Goal: Task Accomplishment & Management: Use online tool/utility

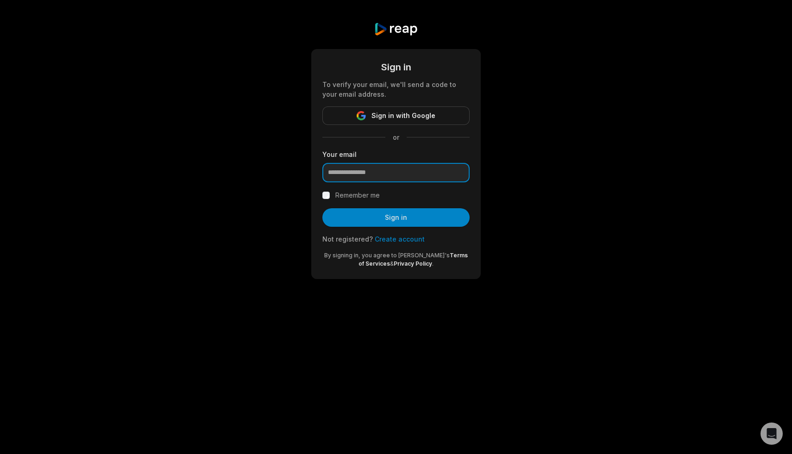
click at [404, 168] on input "email" at bounding box center [395, 172] width 147 height 19
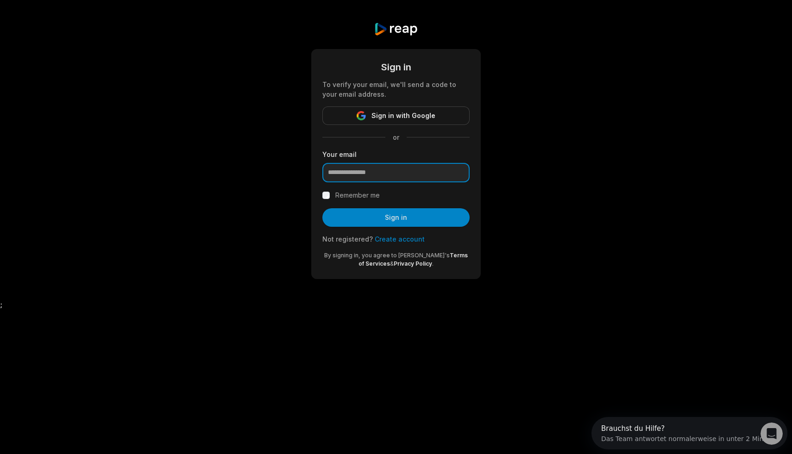
type input "**********"
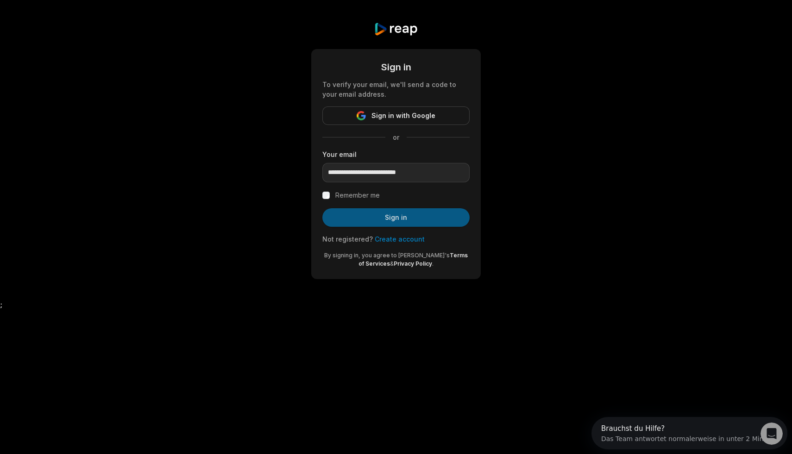
click at [395, 217] on button "Sign in" at bounding box center [395, 217] width 147 height 19
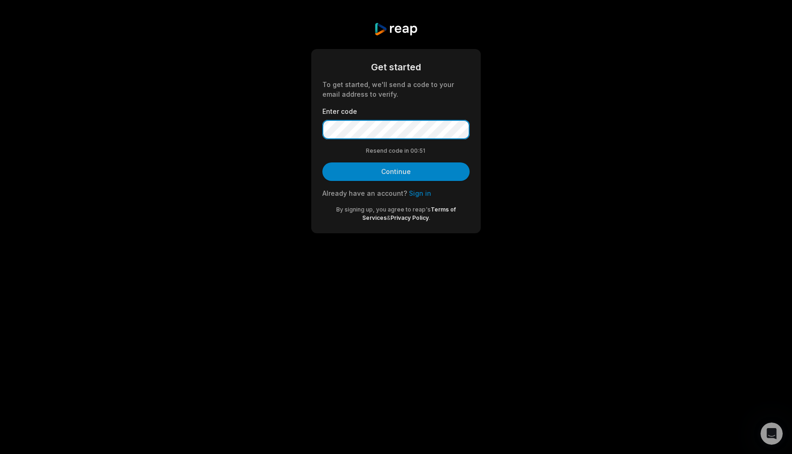
click at [322, 162] on button "Continue" at bounding box center [395, 171] width 147 height 19
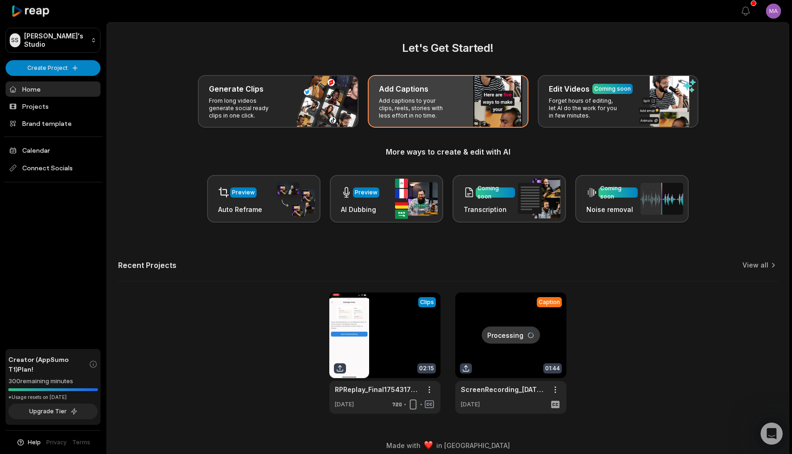
click at [454, 112] on div "Add Captions Add captions to your clips, reels, stories with less effort in no …" at bounding box center [448, 101] width 161 height 53
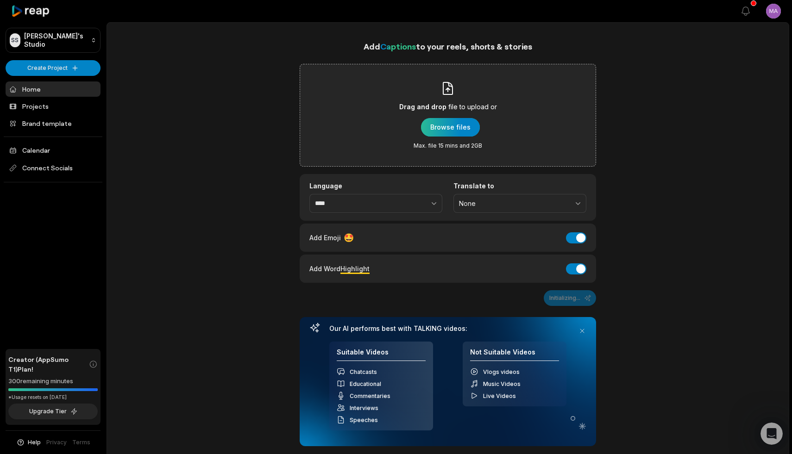
click at [449, 131] on div "button" at bounding box center [450, 127] width 59 height 19
click at [455, 104] on span "file to upload or" at bounding box center [472, 106] width 49 height 11
click at [0, 0] on input "Drag and drop file to upload or Browse files Max. file 15 mins and 2GB" at bounding box center [0, 0] width 0 height 0
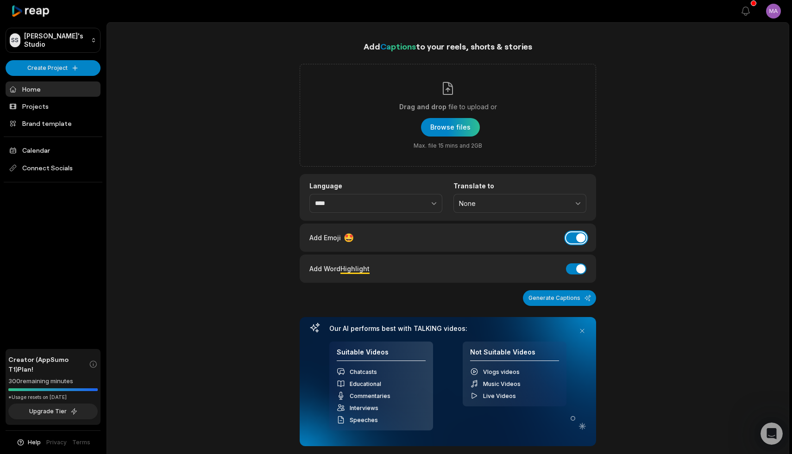
click at [580, 238] on button "Add Emoji" at bounding box center [576, 237] width 20 height 11
click at [426, 204] on button "button" at bounding box center [413, 203] width 57 height 19
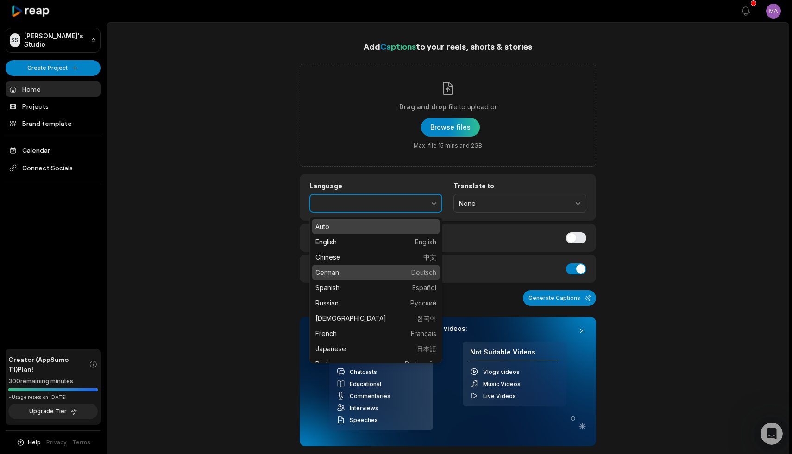
type input "******"
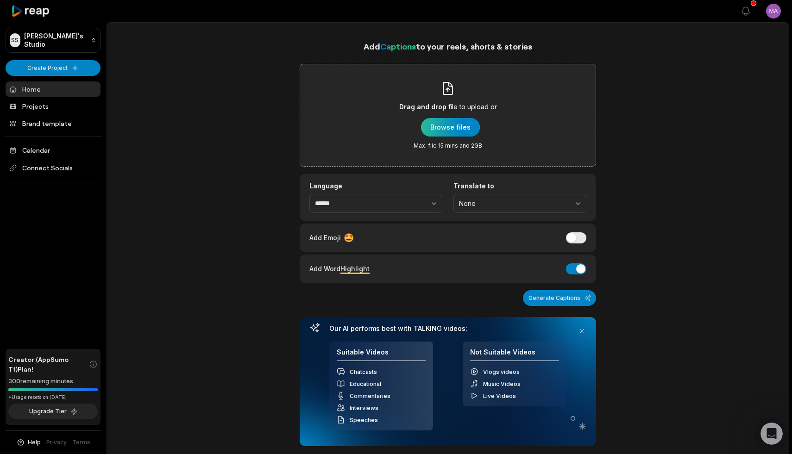
click at [457, 122] on div "button" at bounding box center [450, 127] width 59 height 19
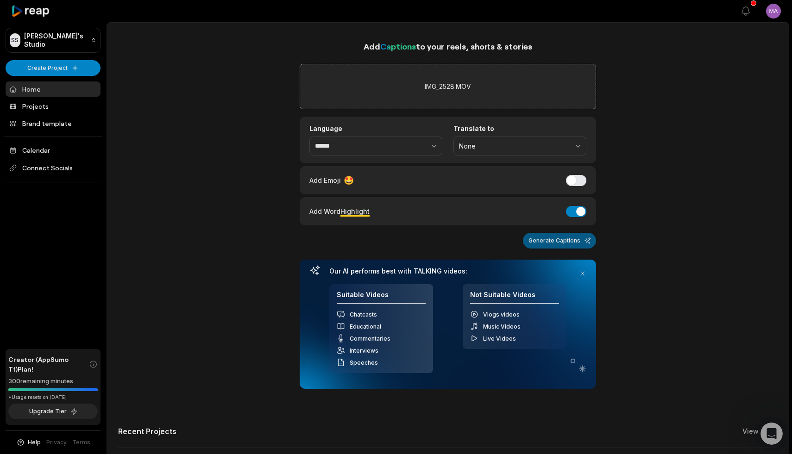
click at [580, 244] on button "Generate Captions" at bounding box center [559, 241] width 73 height 16
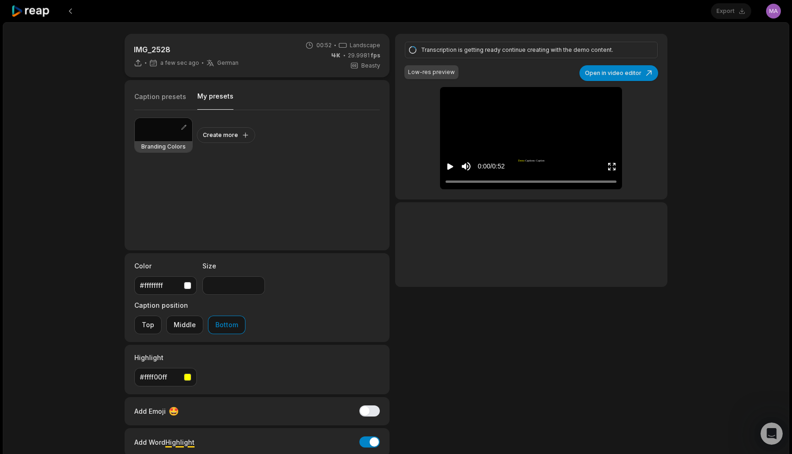
click at [209, 100] on button "My presets" at bounding box center [215, 101] width 36 height 18
click at [159, 135] on div at bounding box center [163, 129] width 57 height 23
click at [203, 316] on button "Middle" at bounding box center [184, 325] width 37 height 19
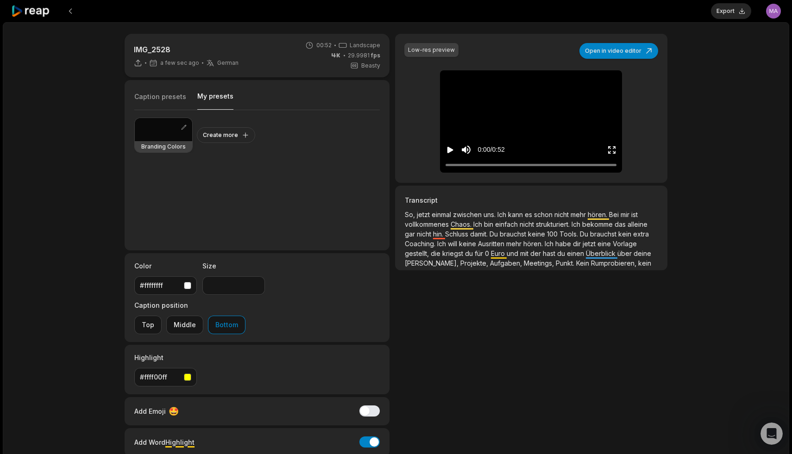
click at [159, 130] on div at bounding box center [163, 129] width 57 height 23
type input "**"
click at [363, 438] on div "IMG_2528 a few sec ago German de 00:52 Landscape 29.9981 fps Beasty Caption pre…" at bounding box center [396, 274] width 786 height 504
click at [223, 99] on button "My presets" at bounding box center [215, 101] width 36 height 18
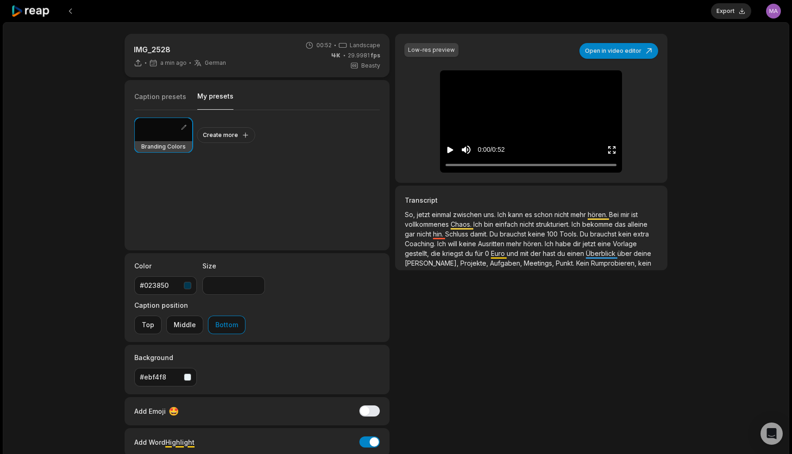
click at [449, 150] on icon "Play video" at bounding box center [450, 150] width 6 height 6
click at [453, 150] on icon "Pause video" at bounding box center [449, 149] width 9 height 9
click at [611, 149] on icon "Enter Fullscreen" at bounding box center [611, 149] width 9 height 9
click at [610, 53] on button "Open in video editor" at bounding box center [618, 51] width 79 height 16
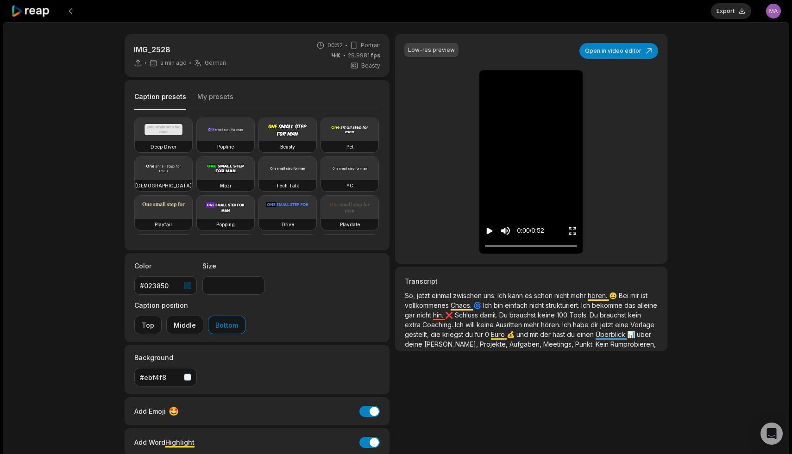
click at [218, 93] on button "My presets" at bounding box center [215, 101] width 36 height 18
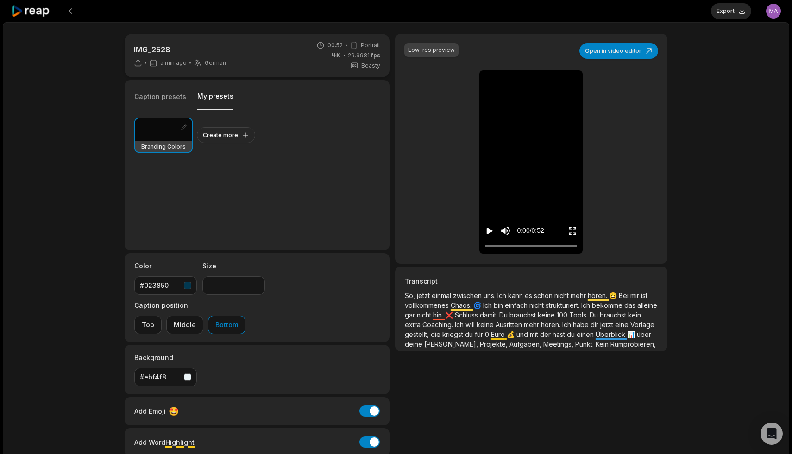
click at [485, 231] on icon "Play video" at bounding box center [489, 230] width 9 height 9
click at [370, 405] on button "Add Emoji" at bounding box center [369, 410] width 20 height 11
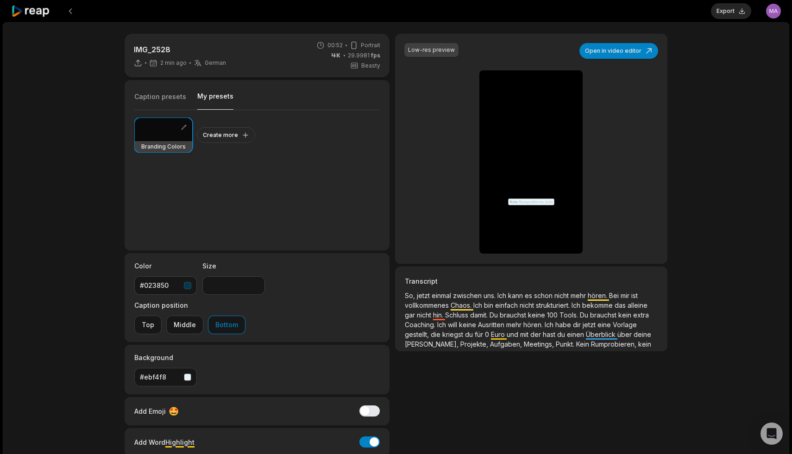
click at [325, 187] on div "Branding Colors Create more" at bounding box center [256, 176] width 245 height 132
drag, startPoint x: 235, startPoint y: 284, endPoint x: 191, endPoint y: 284, distance: 44.0
click at [191, 284] on div "Color #023850 Size ** Caption position Top Middle Bottom" at bounding box center [257, 297] width 265 height 89
type input "**"
click at [356, 224] on div "Branding Colors Create more" at bounding box center [256, 176] width 245 height 132
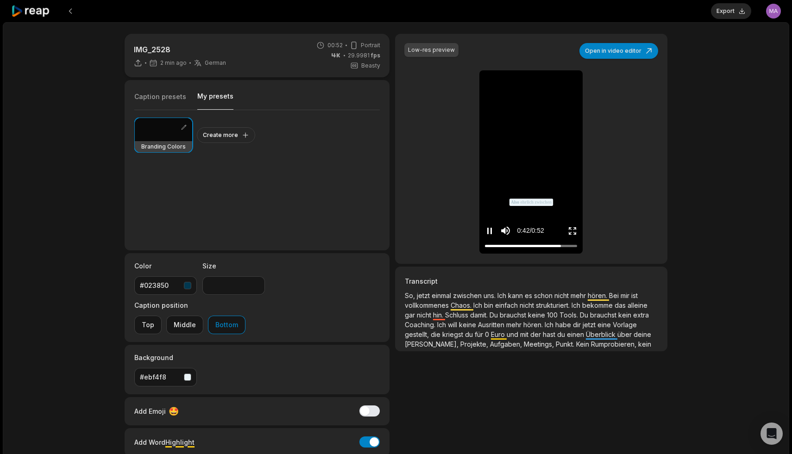
click at [535, 204] on div "0:42 / 0:52" at bounding box center [530, 229] width 103 height 50
click at [540, 201] on span "zwischen" at bounding box center [542, 202] width 17 height 6
click at [626, 185] on div "Low-res preview Open in video editor So, jetzt einmal zwischen uns Ich kann es …" at bounding box center [531, 149] width 272 height 230
click at [607, 53] on button "Open in video editor" at bounding box center [618, 51] width 79 height 16
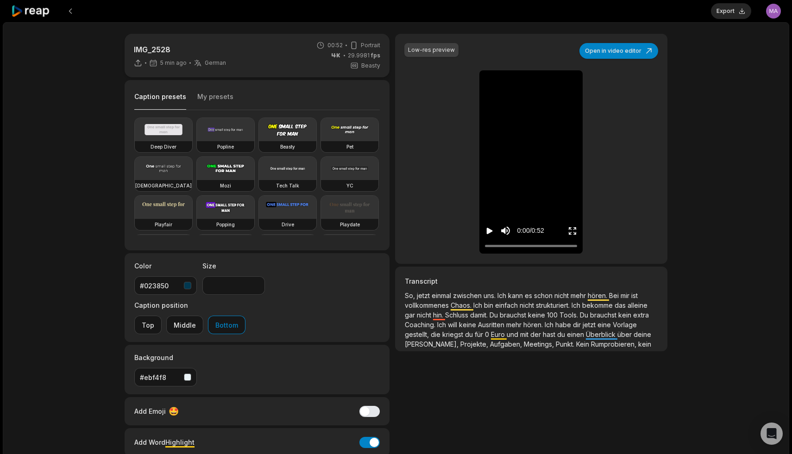
type input "**"
click at [630, 51] on button "Open in video editor" at bounding box center [618, 51] width 79 height 16
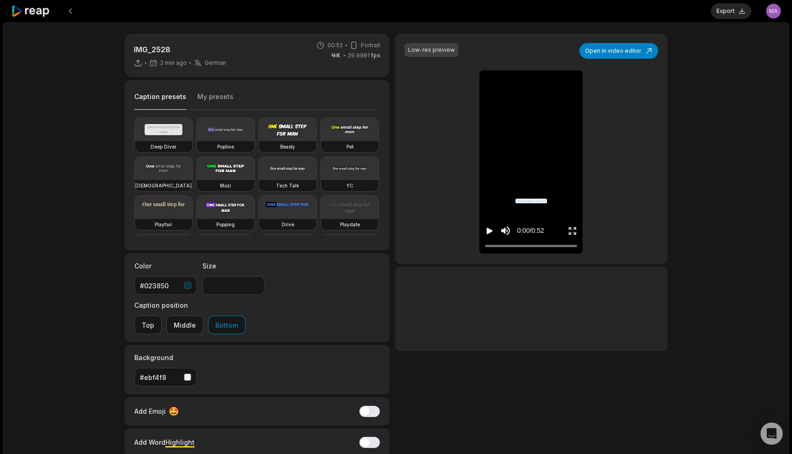
type input "**"
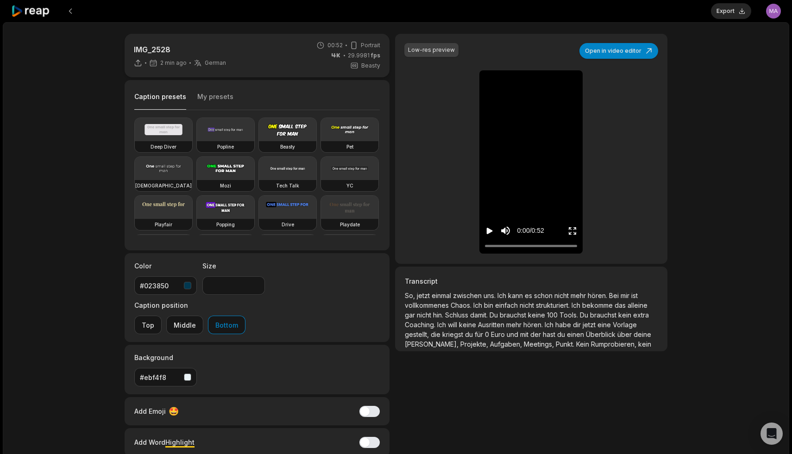
click at [571, 231] on icon "Enter Fullscreen" at bounding box center [571, 230] width 9 height 9
click at [487, 231] on icon "Play video" at bounding box center [489, 231] width 6 height 6
click at [573, 231] on icon "Enter Fullscreen" at bounding box center [571, 230] width 9 height 9
click at [553, 299] on span "schon" at bounding box center [544, 296] width 20 height 8
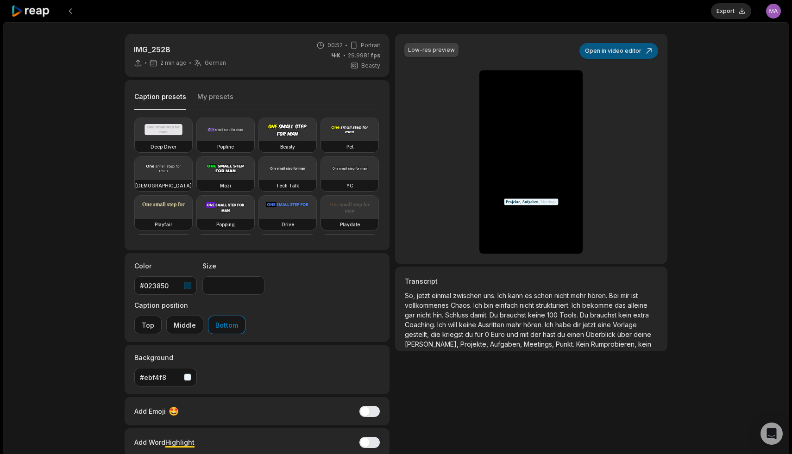
click at [612, 49] on button "Open in video editor" at bounding box center [618, 51] width 79 height 16
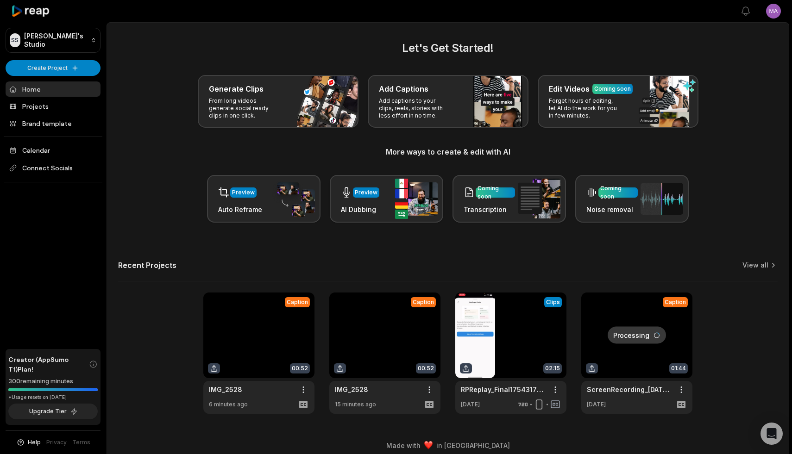
scroll to position [8, 0]
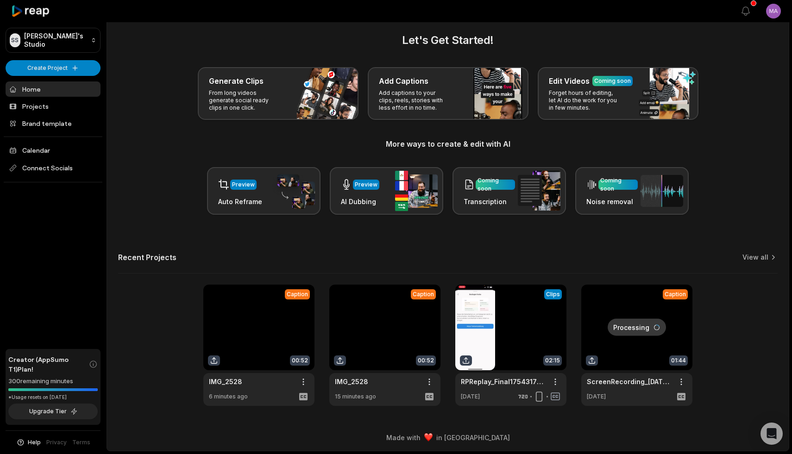
click at [388, 330] on link at bounding box center [384, 345] width 111 height 121
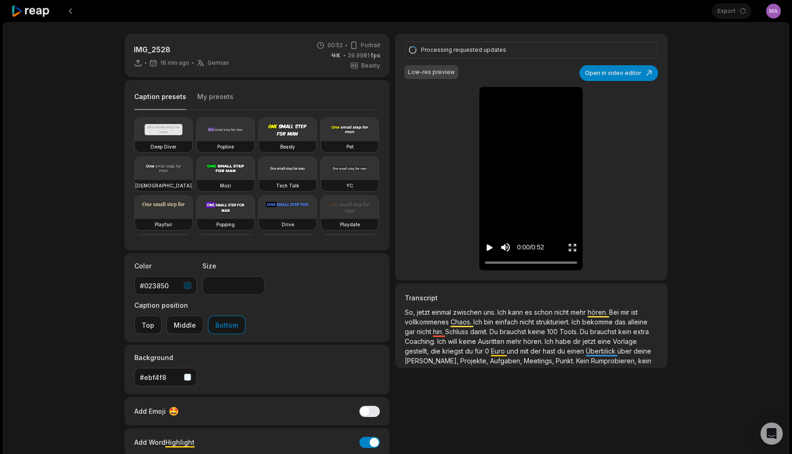
click at [25, 11] on icon at bounding box center [30, 11] width 39 height 12
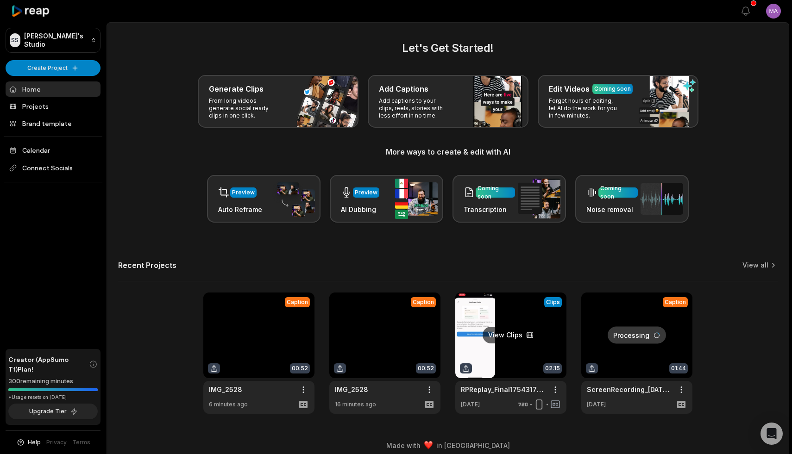
click at [523, 369] on link at bounding box center [510, 353] width 111 height 121
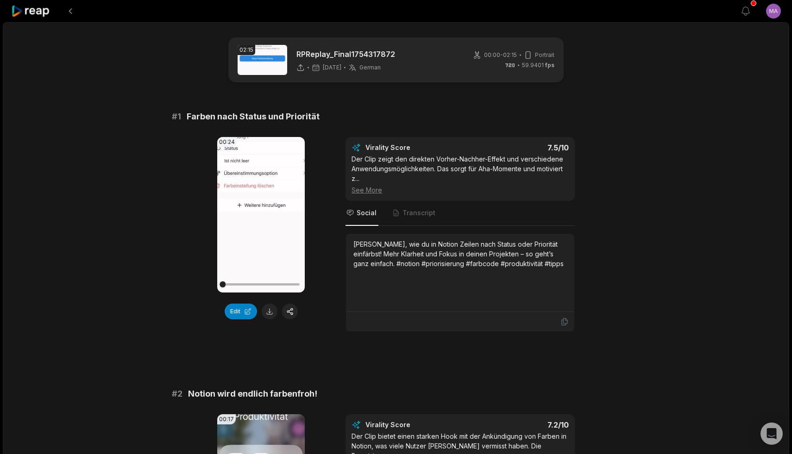
click at [26, 1] on div at bounding box center [31, 11] width 40 height 22
click at [25, 9] on icon at bounding box center [30, 11] width 39 height 12
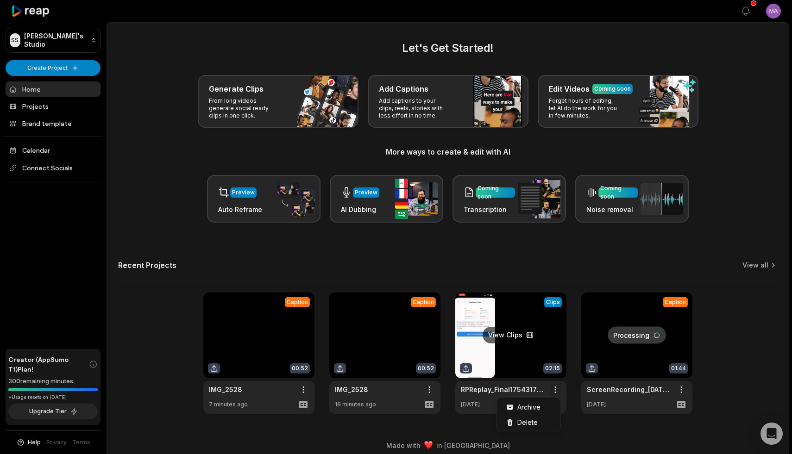
click at [558, 386] on html "SS [PERSON_NAME]'s Studio Create Project Home Projects Brand template Calendar …" at bounding box center [396, 227] width 792 height 454
click at [527, 424] on span "Delete" at bounding box center [527, 423] width 20 height 10
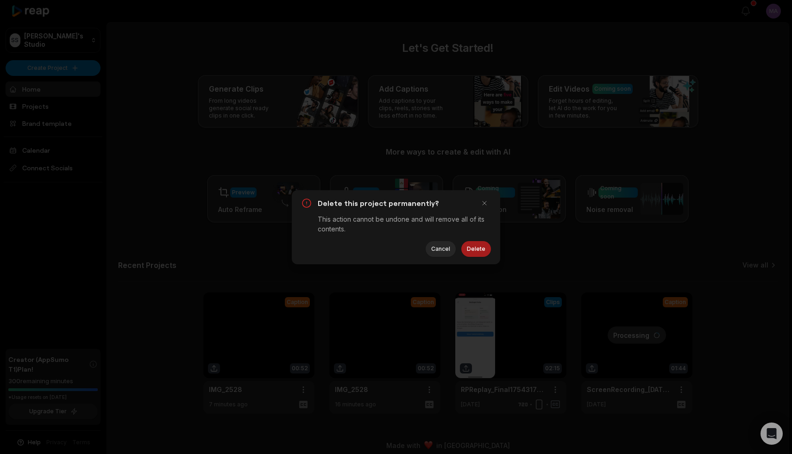
click at [475, 249] on button "Delete" at bounding box center [476, 249] width 30 height 16
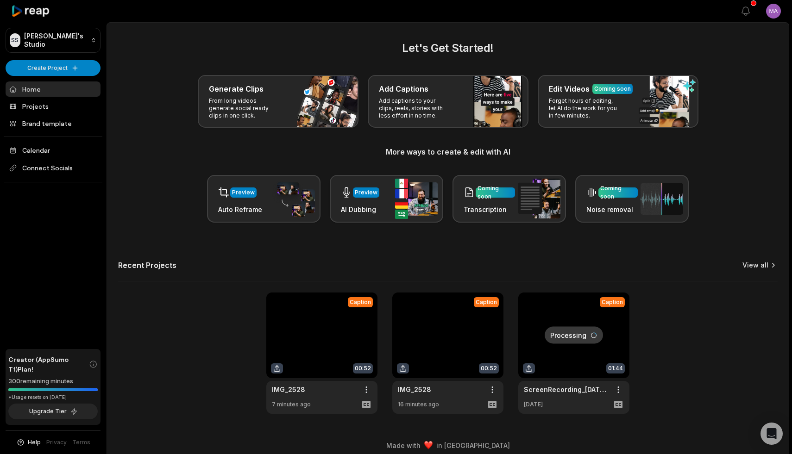
click at [757, 262] on link "View all" at bounding box center [755, 265] width 26 height 9
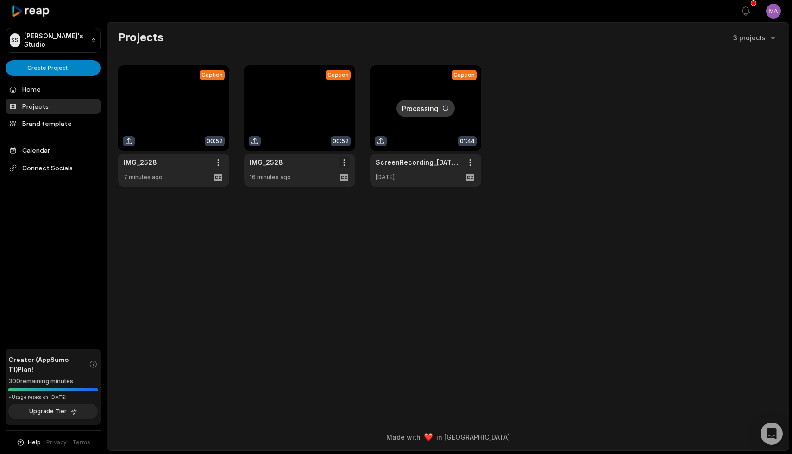
click at [343, 163] on html "SS Sandra-maria's Studio Create Project Home Projects Brand template Calendar C…" at bounding box center [396, 227] width 792 height 454
click at [317, 200] on span "Delete" at bounding box center [316, 195] width 20 height 10
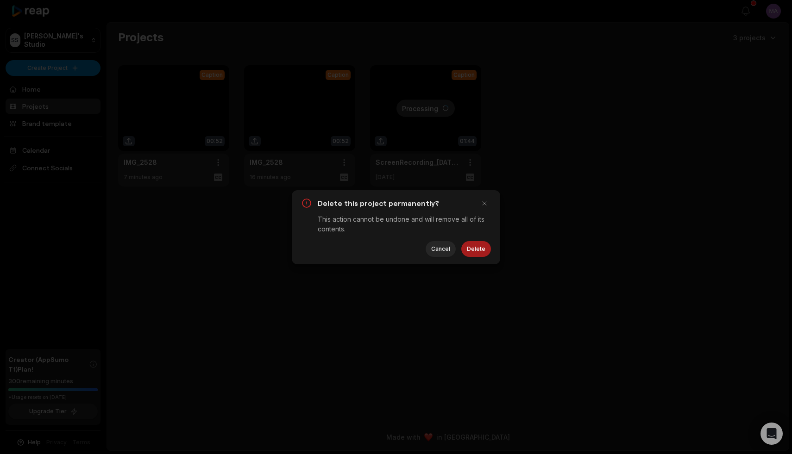
click at [474, 250] on button "Delete" at bounding box center [476, 249] width 30 height 16
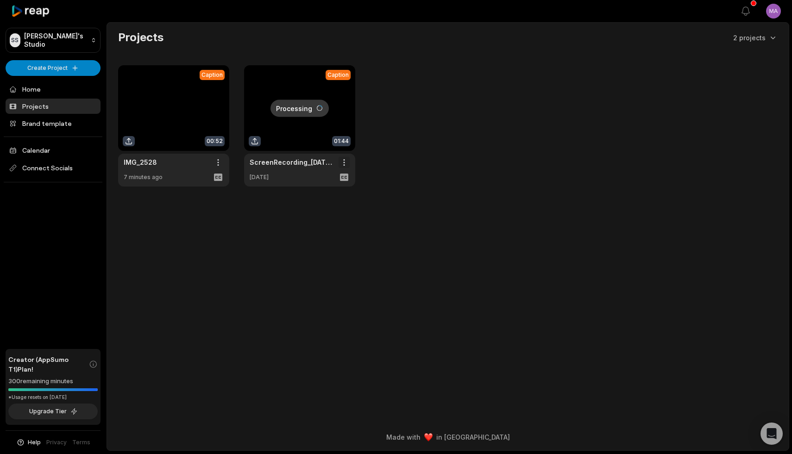
click at [346, 163] on html "SS Sandra-maria's Studio Create Project Home Projects Brand template Calendar C…" at bounding box center [396, 227] width 792 height 454
click at [329, 193] on div "Delete" at bounding box center [317, 194] width 60 height 15
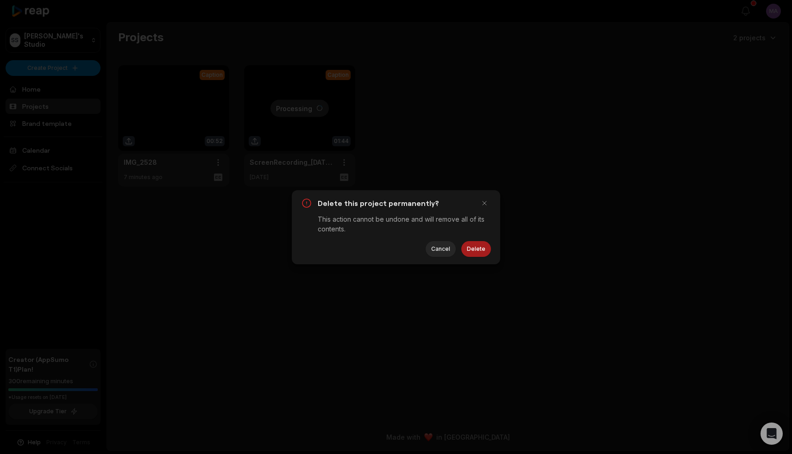
click at [473, 247] on button "Delete" at bounding box center [476, 249] width 30 height 16
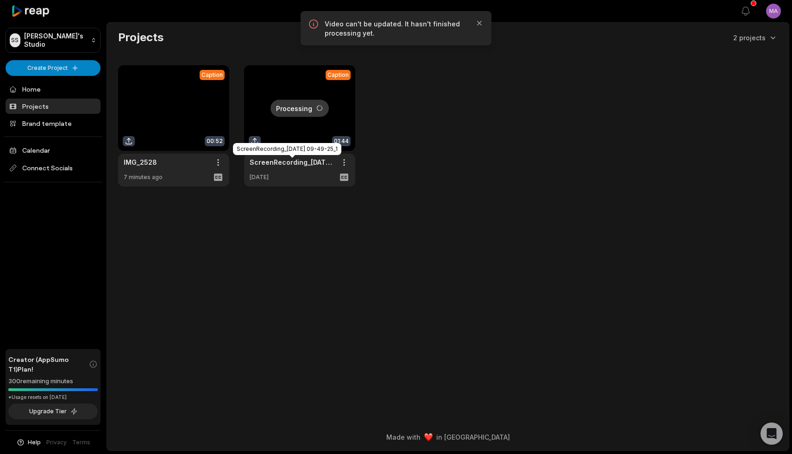
click at [306, 117] on link at bounding box center [299, 125] width 111 height 121
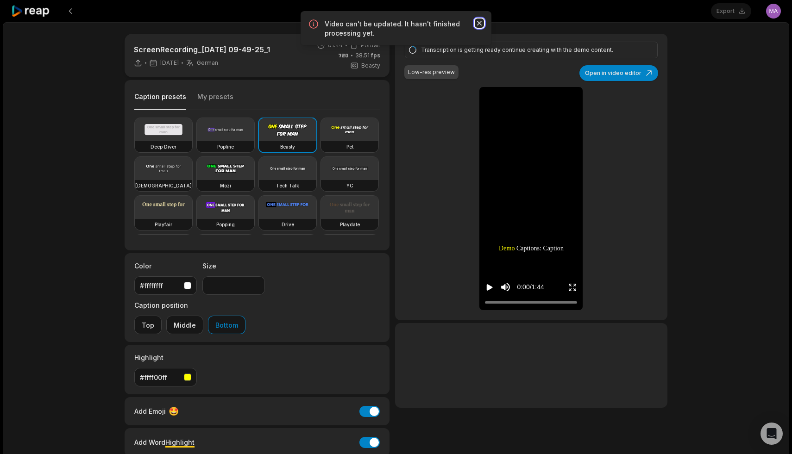
click at [478, 23] on icon "button" at bounding box center [478, 23] width 9 height 9
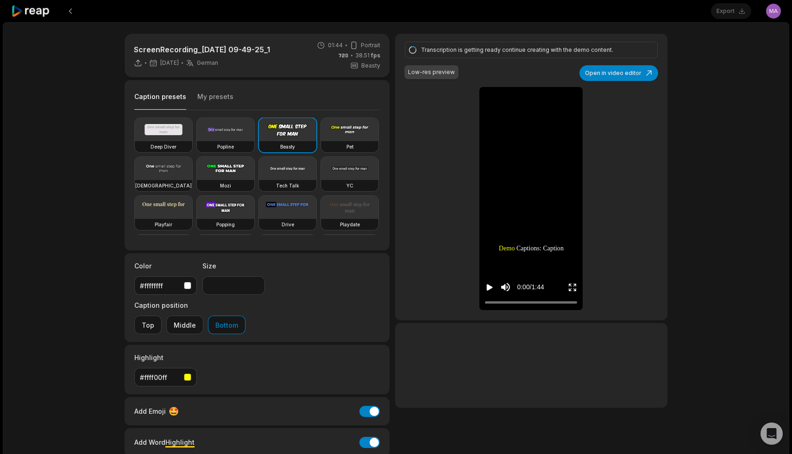
click at [489, 287] on icon "Play video" at bounding box center [489, 287] width 6 height 6
click at [489, 289] on icon "Pause video" at bounding box center [489, 287] width 9 height 9
click at [41, 9] on icon at bounding box center [30, 11] width 39 height 12
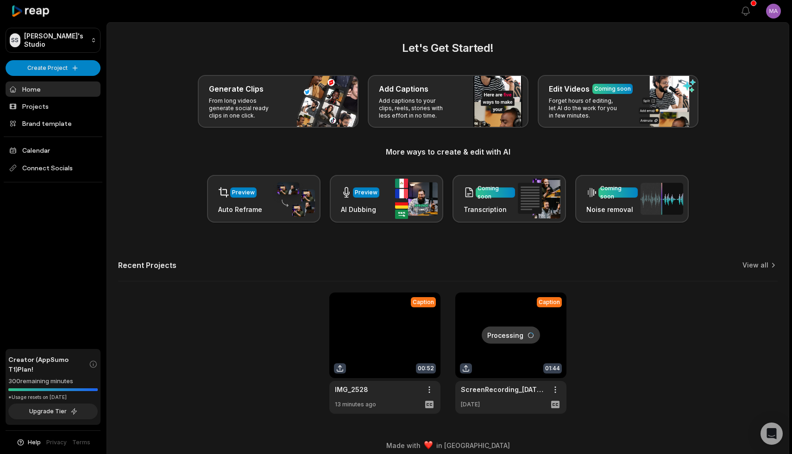
click at [393, 336] on link at bounding box center [384, 353] width 111 height 121
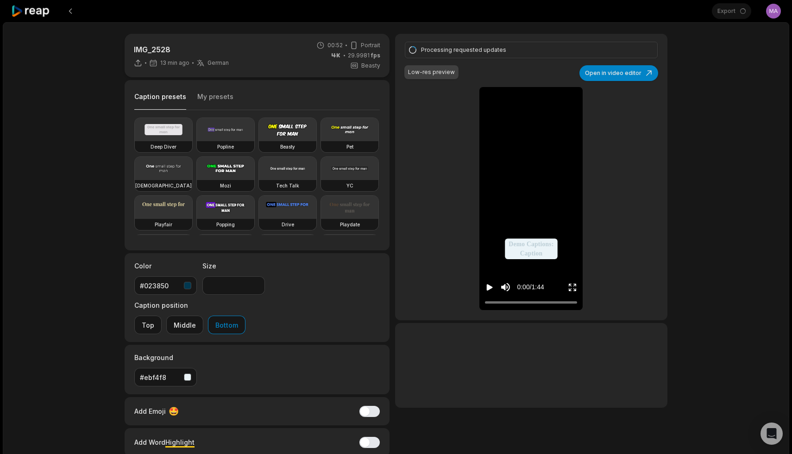
type input "**"
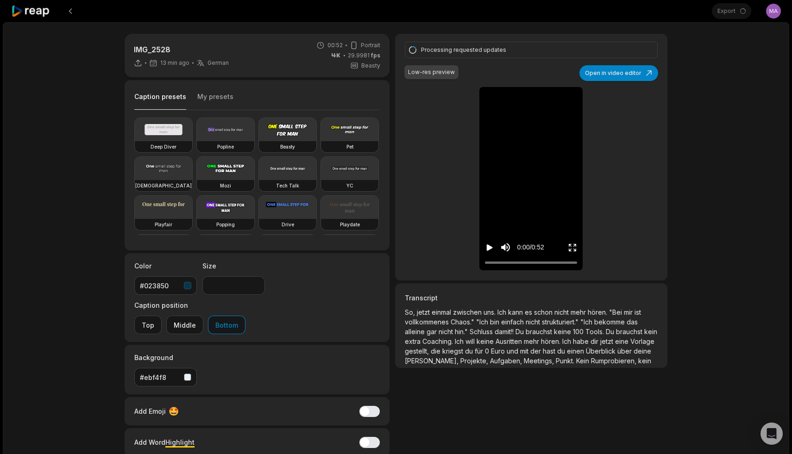
click at [198, 92] on button "My presets" at bounding box center [215, 101] width 36 height 18
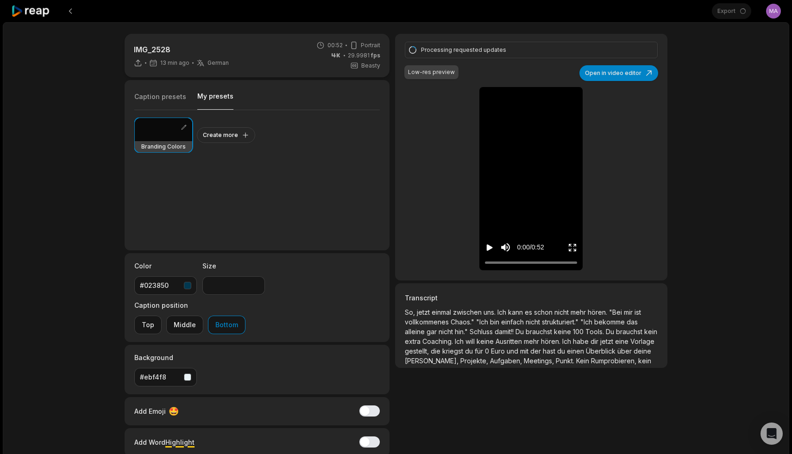
click at [37, 11] on icon at bounding box center [30, 11] width 39 height 12
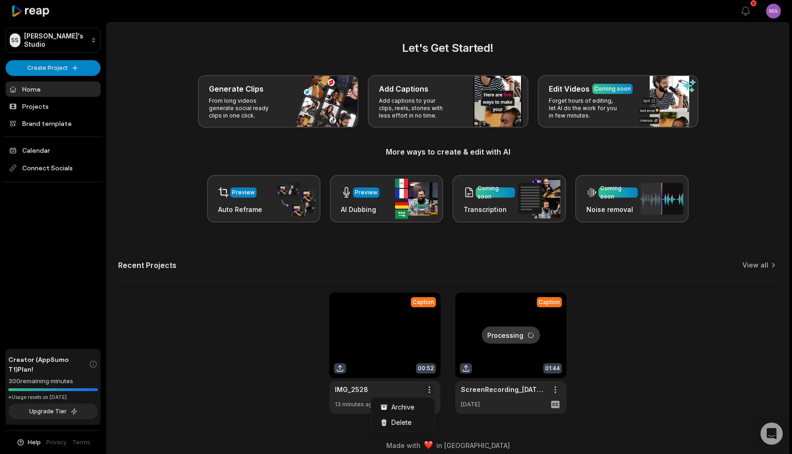
click at [431, 387] on html "SS Sandra-maria's Studio Create Project Home Projects Brand template Calendar C…" at bounding box center [396, 227] width 792 height 454
click at [403, 423] on span "Delete" at bounding box center [401, 423] width 20 height 10
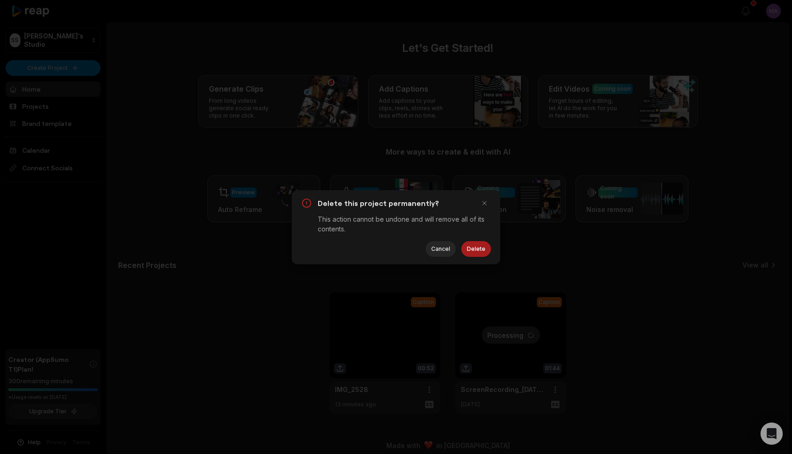
click at [486, 249] on button "Delete" at bounding box center [476, 249] width 30 height 16
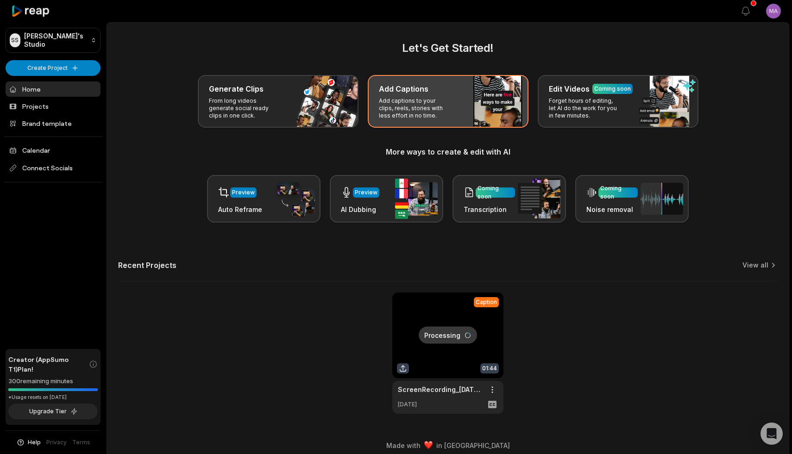
click at [449, 100] on p "Add captions to your clips, reels, stories with less effort in no time." at bounding box center [415, 108] width 72 height 22
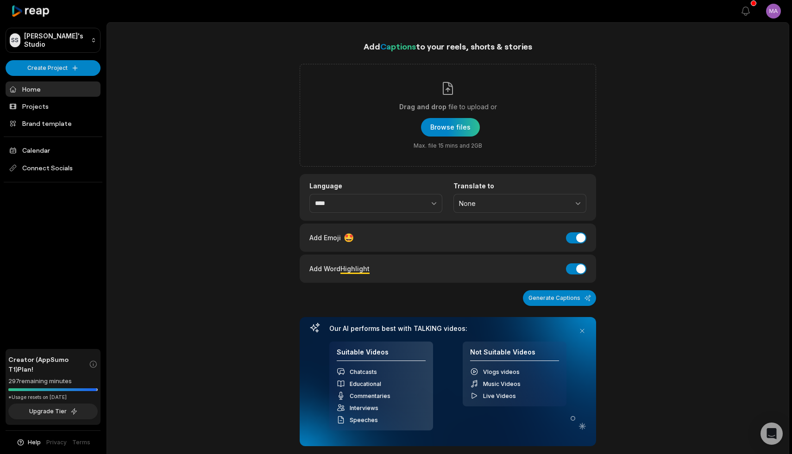
click at [578, 244] on div "Add Emoji 🤩 Add Emoji" at bounding box center [447, 238] width 296 height 28
click at [578, 240] on button "Add Emoji" at bounding box center [576, 237] width 20 height 11
click at [577, 268] on button "Add Word Highlight" at bounding box center [576, 268] width 20 height 11
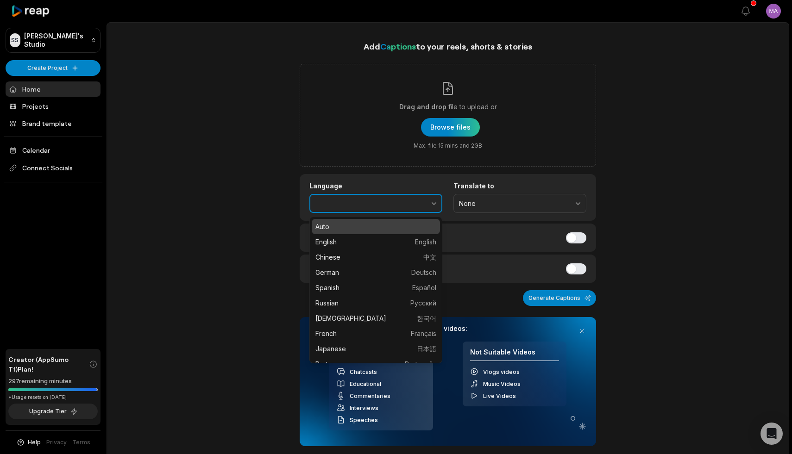
click at [426, 199] on button "button" at bounding box center [413, 203] width 57 height 19
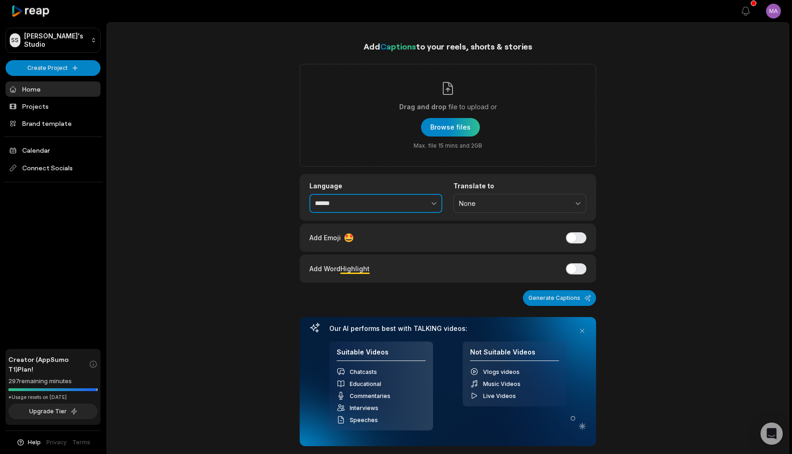
type input "******"
click at [643, 171] on div "Add Captions to your reels, shorts & stories Drag and drop file to upload or Br…" at bounding box center [447, 339] width 681 height 598
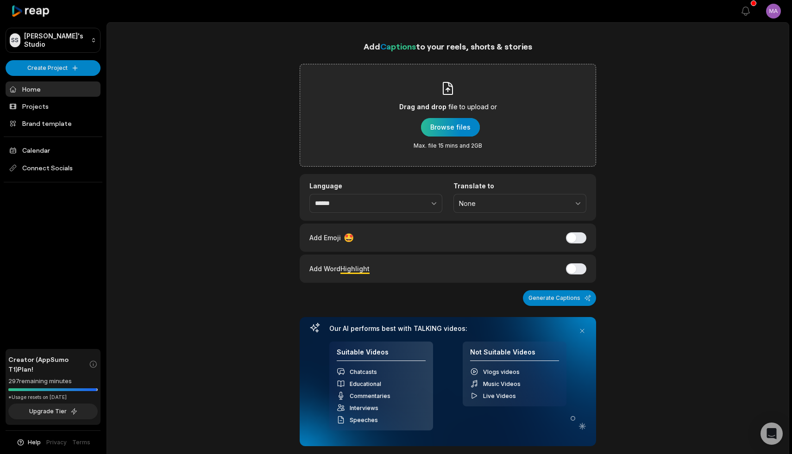
click at [440, 130] on div "button" at bounding box center [450, 127] width 59 height 19
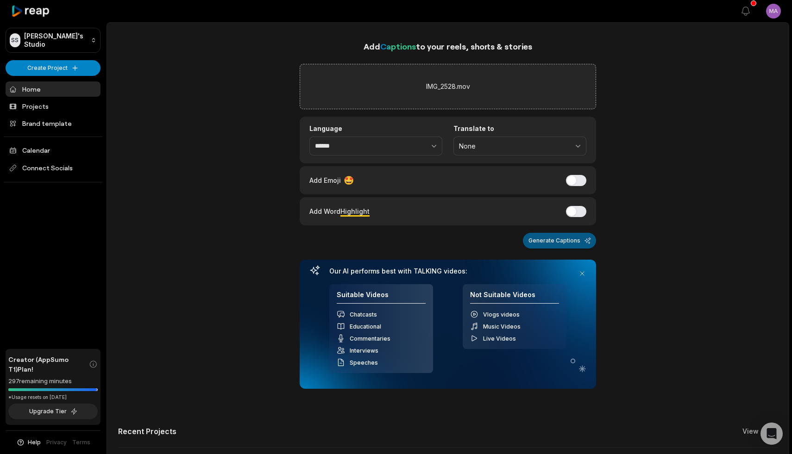
click at [561, 243] on button "Generate Captions" at bounding box center [559, 241] width 73 height 16
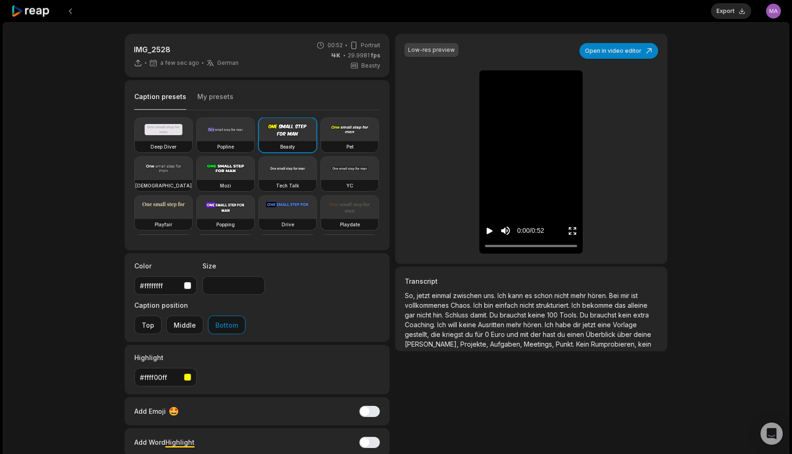
click at [204, 98] on button "My presets" at bounding box center [215, 101] width 36 height 18
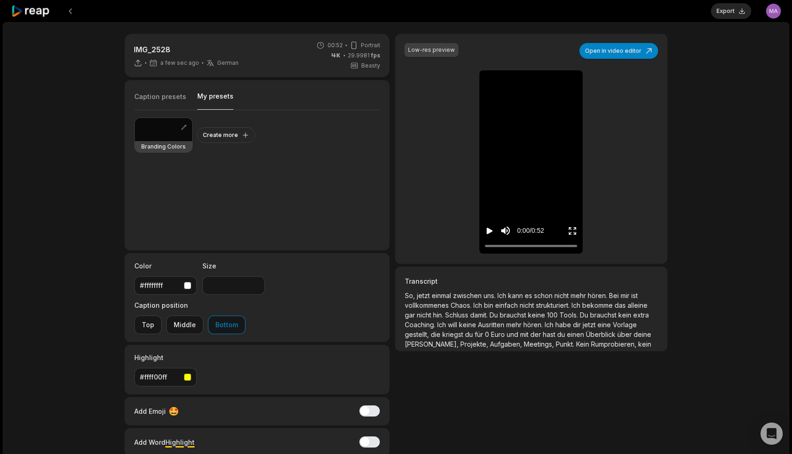
click at [161, 130] on div at bounding box center [163, 129] width 57 height 23
click at [218, 284] on input "**" at bounding box center [233, 285] width 62 height 19
type input "**"
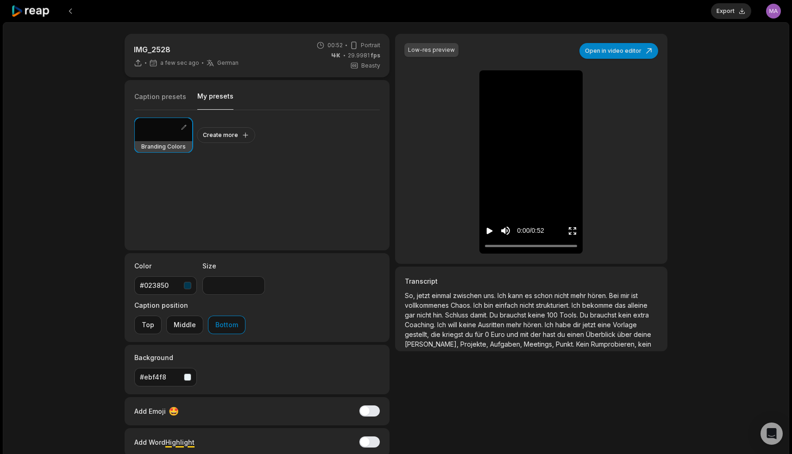
click at [299, 237] on div "Branding Colors Create more" at bounding box center [256, 176] width 245 height 132
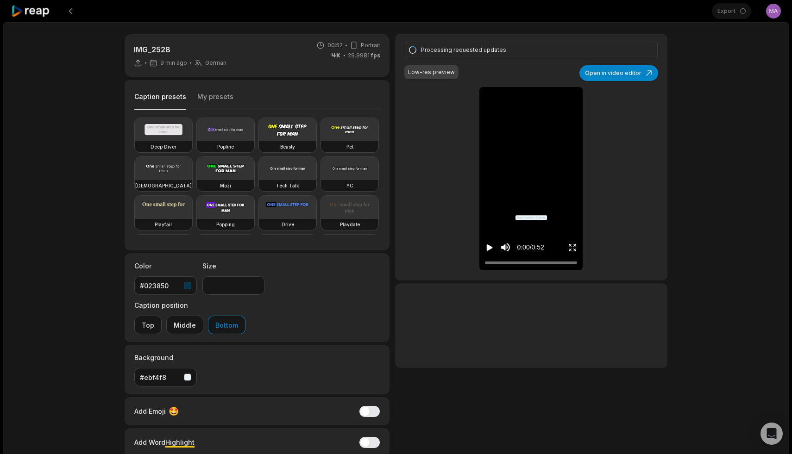
type input "**"
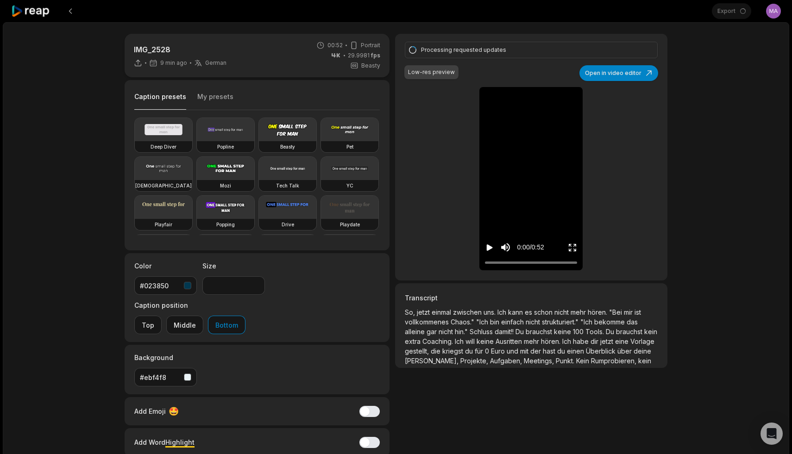
click at [40, 12] on icon at bounding box center [30, 11] width 39 height 12
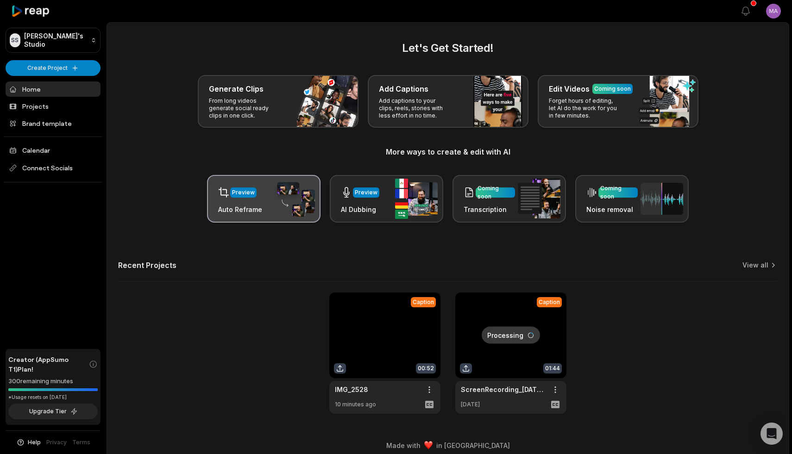
click at [262, 198] on div "Preview Auto Reframe" at bounding box center [263, 199] width 113 height 48
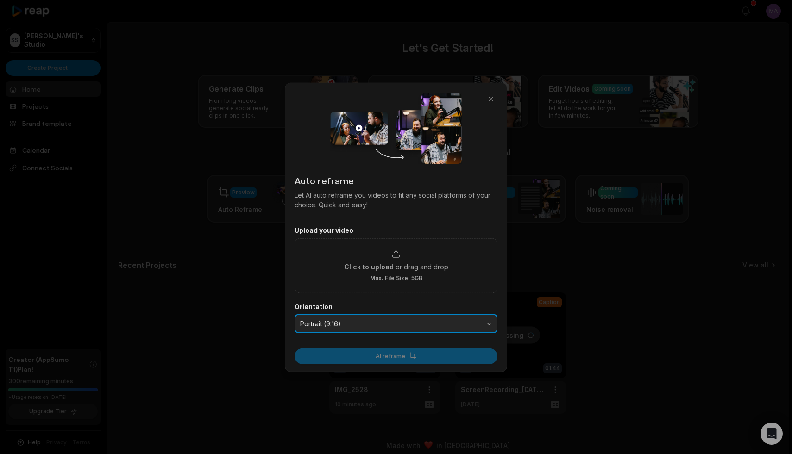
click at [372, 322] on span "Portrait (9:16)" at bounding box center [389, 323] width 179 height 8
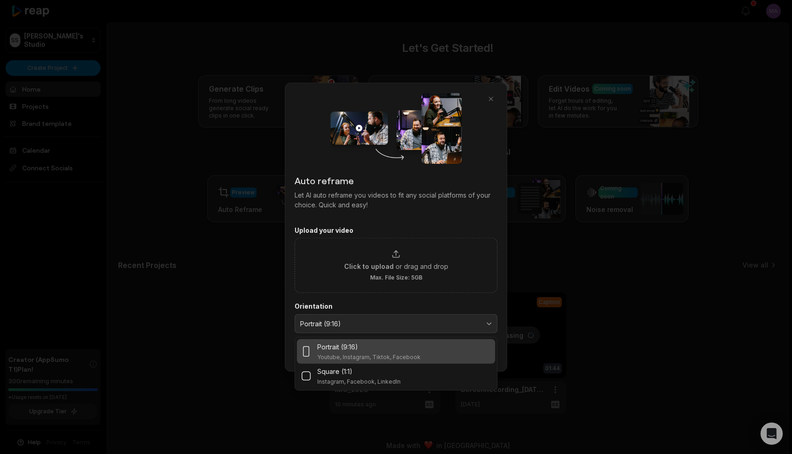
click at [378, 298] on form "Upload your video Click to upload or drag and drop Max. File Size: 5GB Orientat…" at bounding box center [395, 295] width 203 height 138
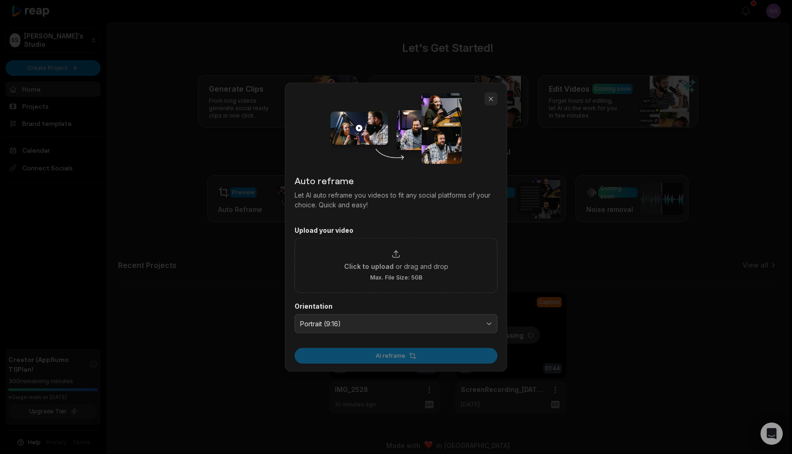
click at [494, 98] on button "button" at bounding box center [490, 98] width 13 height 13
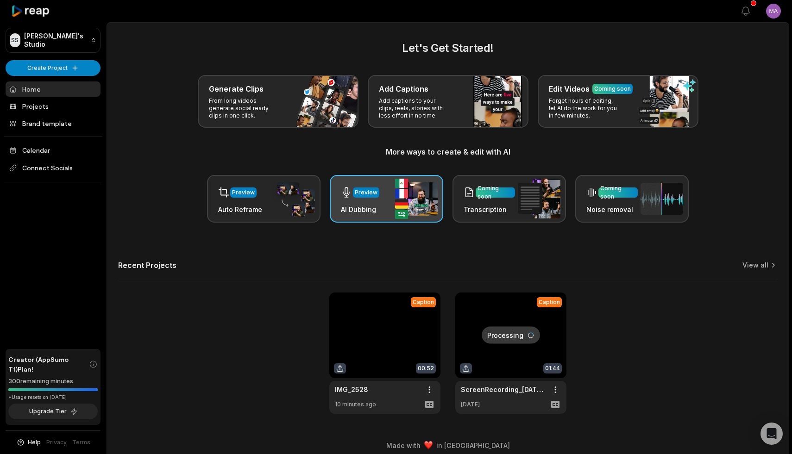
click at [405, 188] on img at bounding box center [416, 199] width 43 height 40
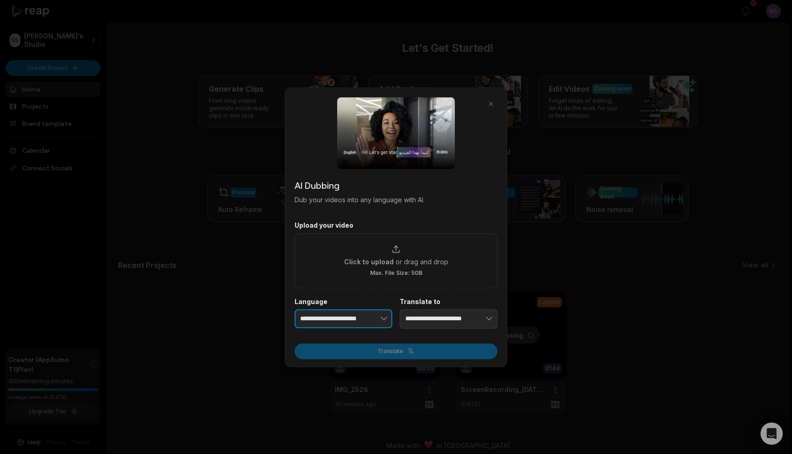
click at [355, 319] on button "button" at bounding box center [369, 318] width 45 height 19
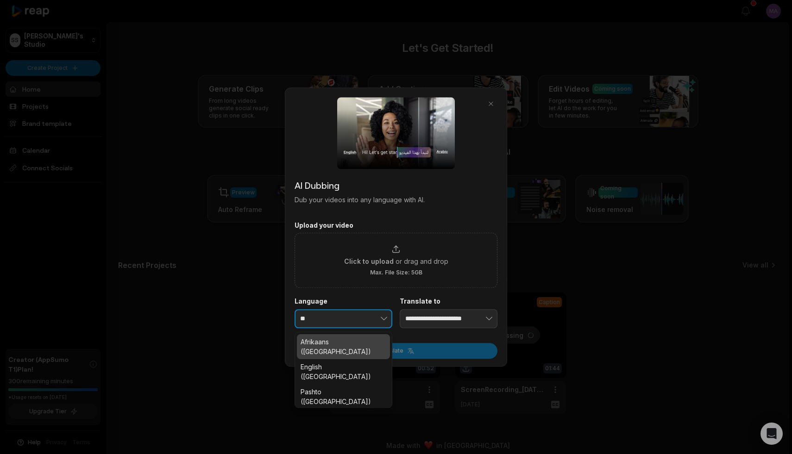
type input "*"
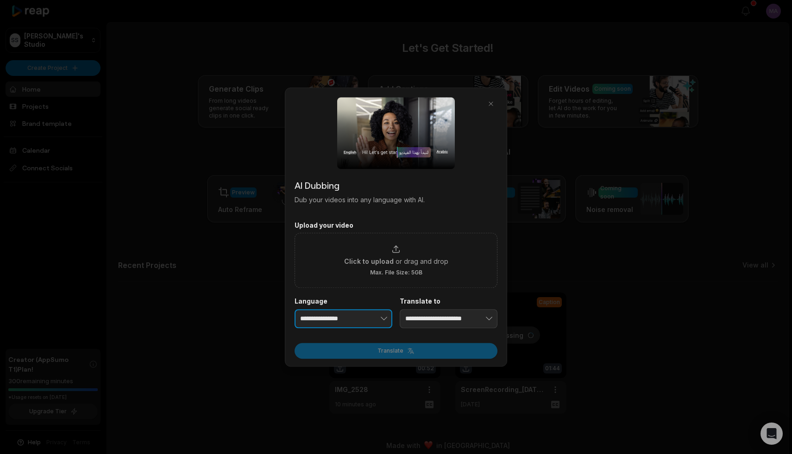
type input "**********"
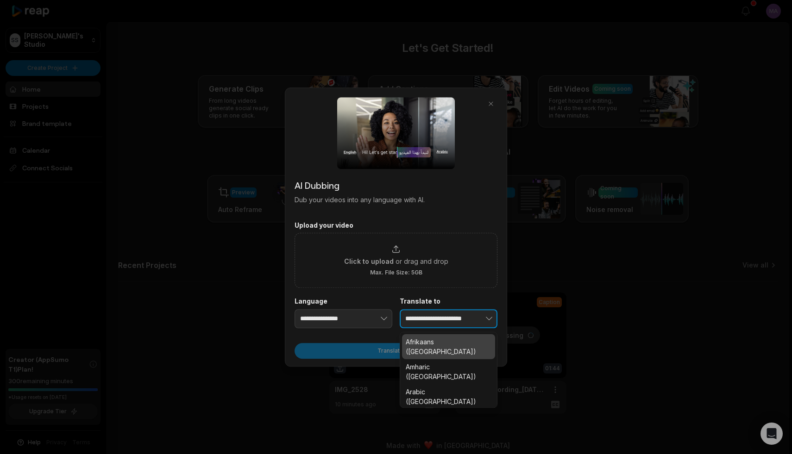
click at [457, 317] on button "button" at bounding box center [474, 318] width 45 height 19
click at [443, 320] on input "**********" at bounding box center [448, 318] width 98 height 19
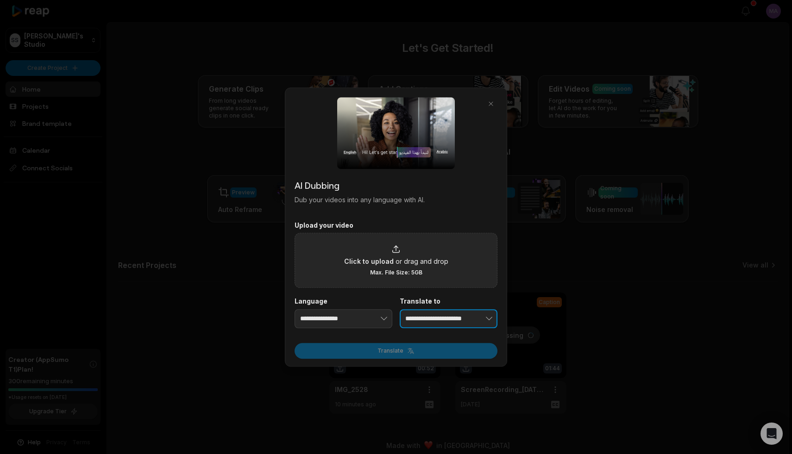
type input "**********"
click at [404, 255] on div "Click to upload or drag and drop Max. File Size: 5GB" at bounding box center [396, 260] width 104 height 32
click at [0, 0] on input "Click to upload or drag and drop Max. File Size: 5GB" at bounding box center [0, 0] width 0 height 0
click at [381, 265] on span "Click to upload" at bounding box center [369, 261] width 50 height 10
click at [0, 0] on input "Click to upload or drag and drop Max. File Size: 5GB" at bounding box center [0, 0] width 0 height 0
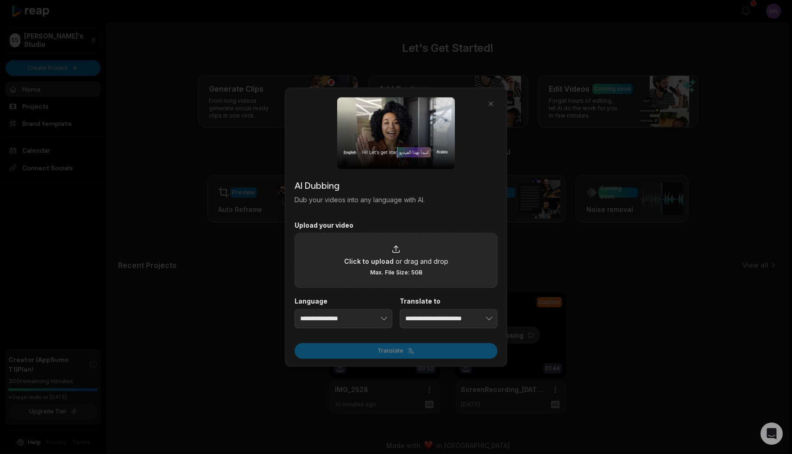
click at [406, 253] on div "Click to upload or drag and drop Max. File Size: 5GB" at bounding box center [396, 260] width 104 height 32
click at [0, 0] on input "Click to upload or drag and drop Max. File Size: 5GB" at bounding box center [0, 0] width 0 height 0
click at [422, 256] on div "Click to upload or drag and drop Max. File Size: 5GB" at bounding box center [396, 260] width 104 height 32
click at [0, 0] on input "Click to upload or drag and drop Max. File Size: 5GB" at bounding box center [0, 0] width 0 height 0
click at [406, 246] on div "Click to upload or drag and drop Max. File Size: 5GB" at bounding box center [396, 260] width 104 height 32
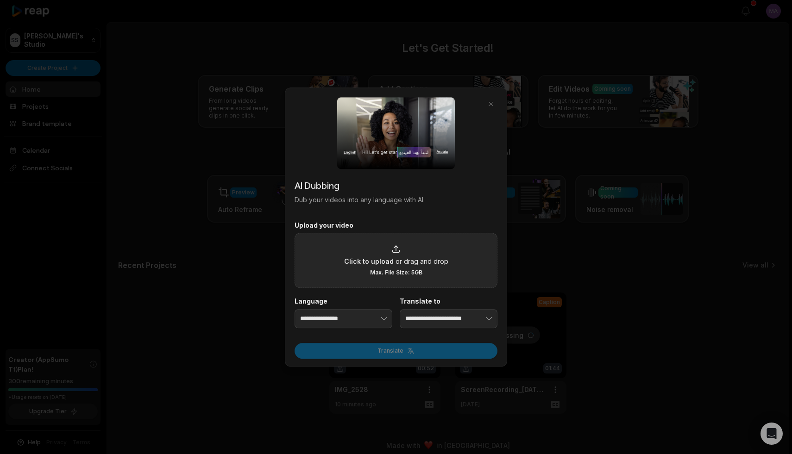
click at [0, 0] on input "Click to upload or drag and drop Max. File Size: 5GB" at bounding box center [0, 0] width 0 height 0
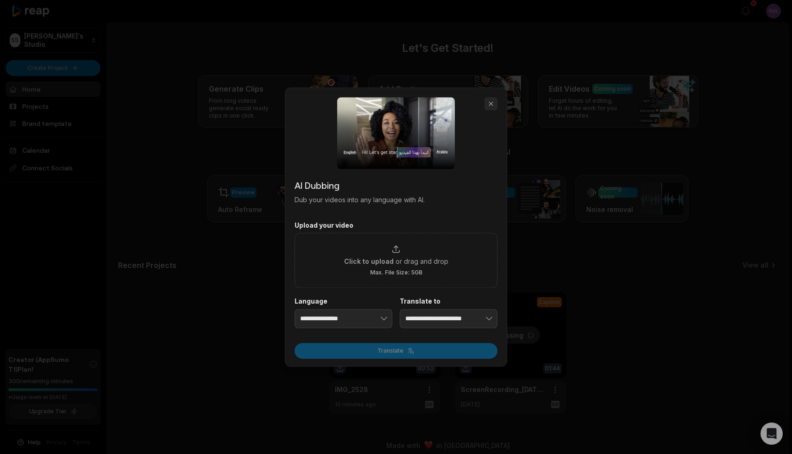
click at [487, 105] on button "button" at bounding box center [490, 103] width 13 height 13
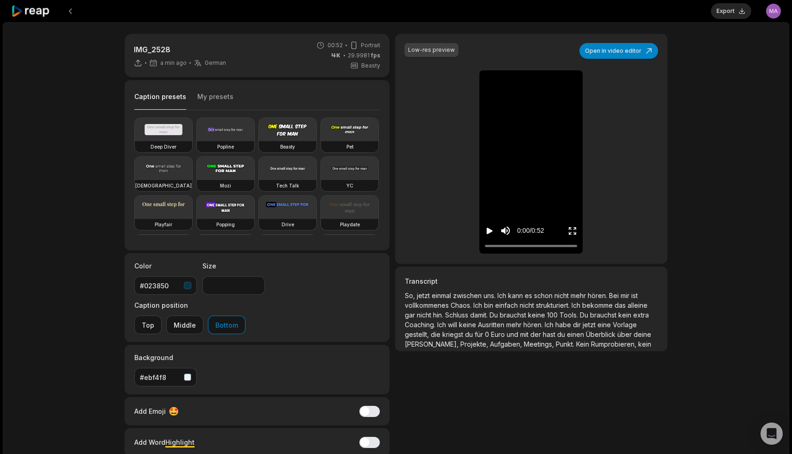
click at [490, 233] on icon "Play video" at bounding box center [489, 230] width 9 height 9
click at [490, 233] on icon "Pause video" at bounding box center [489, 230] width 9 height 9
click at [737, 13] on button "Export" at bounding box center [731, 11] width 40 height 16
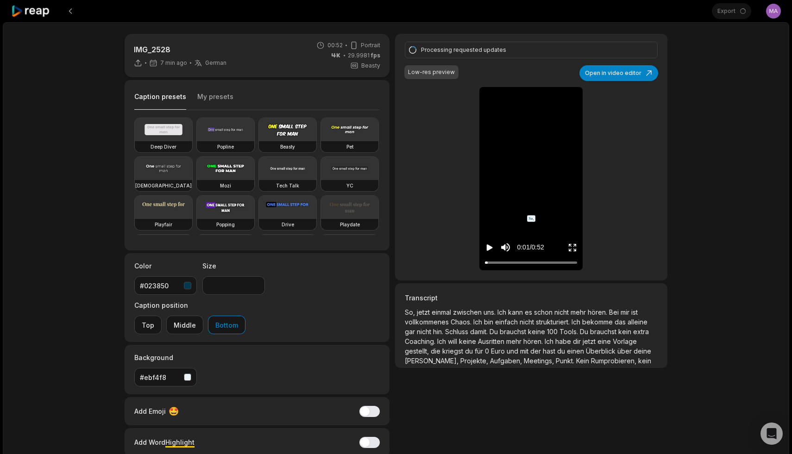
type input "**"
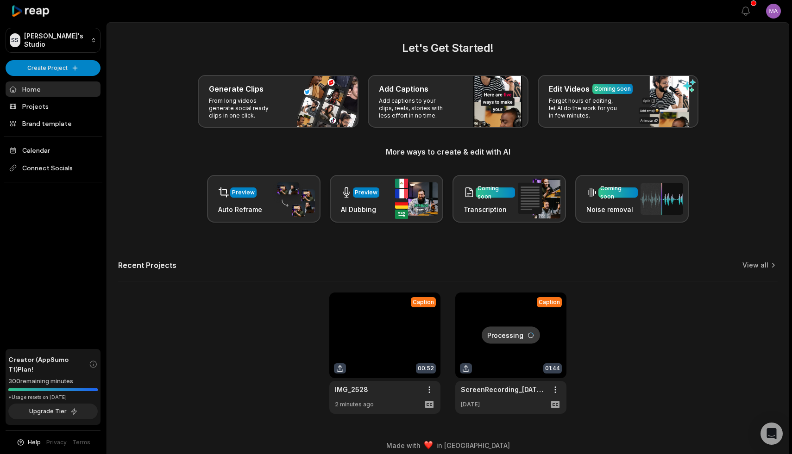
click at [32, 443] on span "Help" at bounding box center [34, 442] width 13 height 8
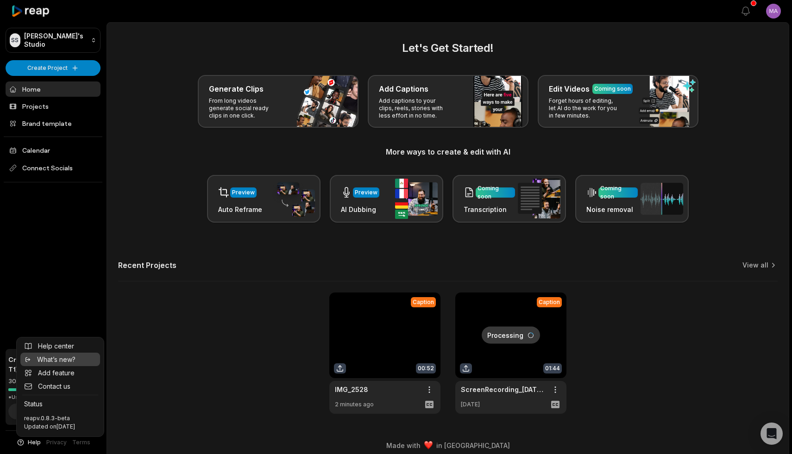
click at [82, 361] on link "What’s new?" at bounding box center [60, 359] width 80 height 13
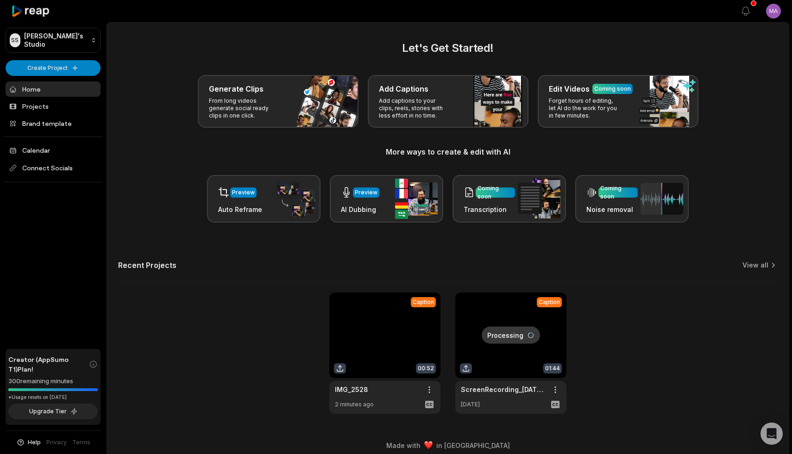
click at [742, 26] on main "Let's Get Started! Generate Clips From long videos generate social ready clips …" at bounding box center [447, 228] width 681 height 410
click at [744, 14] on icon "button" at bounding box center [745, 11] width 11 height 11
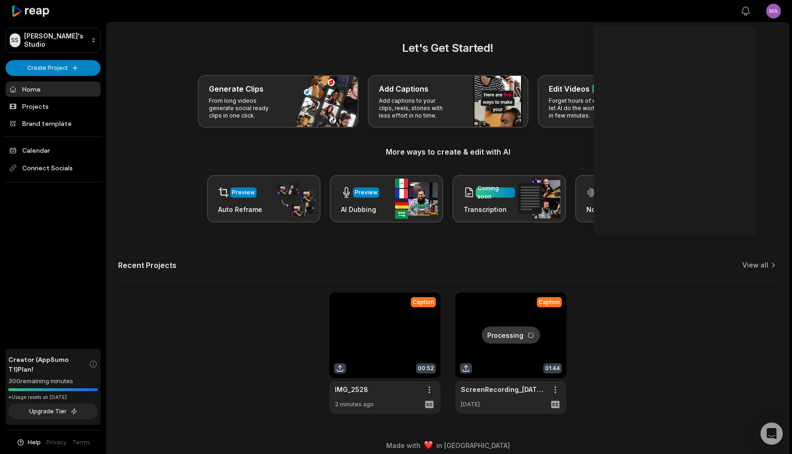
click at [744, 14] on icon "button" at bounding box center [745, 11] width 11 height 11
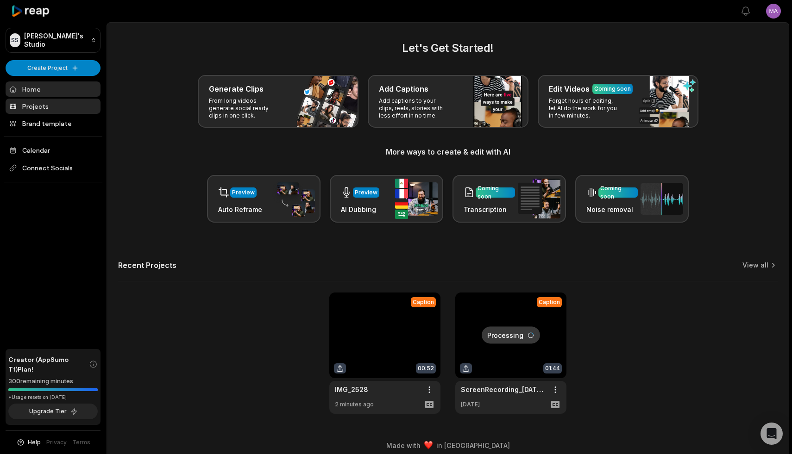
click at [45, 111] on link "Projects" at bounding box center [53, 106] width 95 height 15
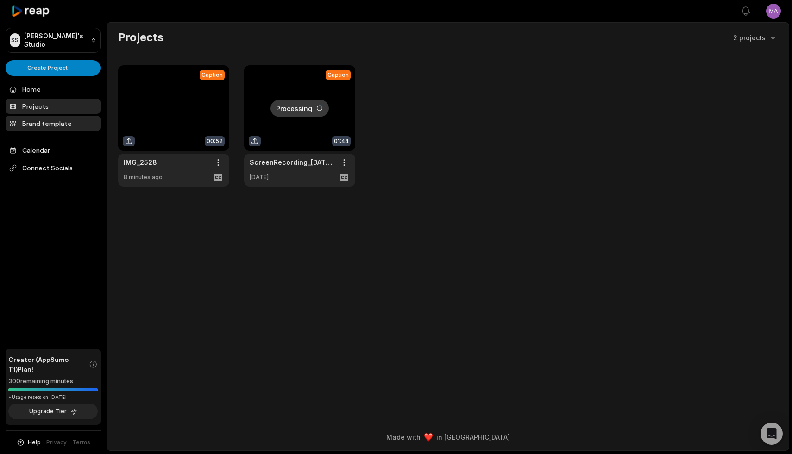
click at [42, 124] on link "Brand template" at bounding box center [53, 123] width 95 height 15
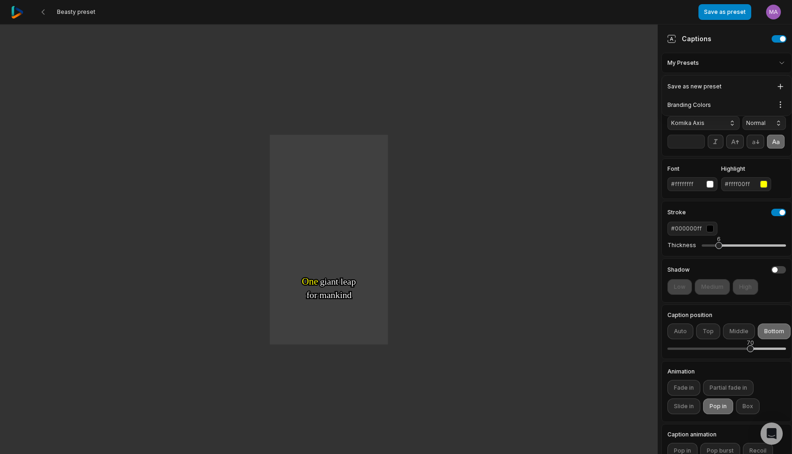
click at [780, 60] on html "Beasty preset Save as preset Open user menu One One small small step step for f…" at bounding box center [396, 227] width 792 height 454
click at [710, 101] on div "Branding Colors Open options" at bounding box center [726, 105] width 126 height 18
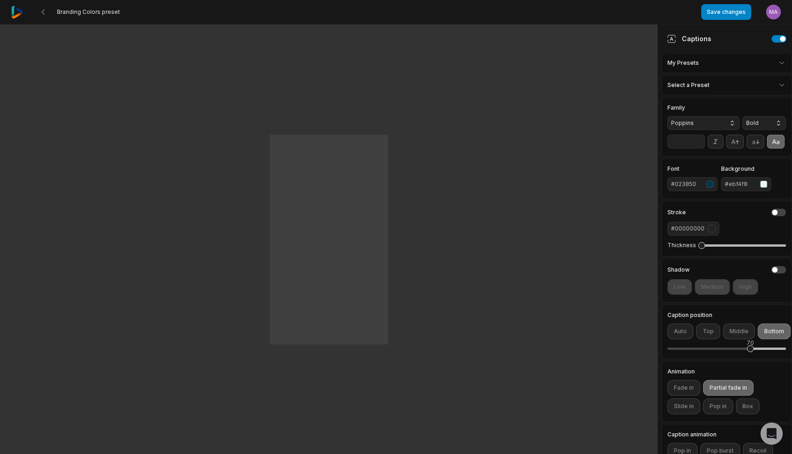
click at [684, 141] on input "**" at bounding box center [685, 142] width 37 height 14
drag, startPoint x: 667, startPoint y: 144, endPoint x: 683, endPoint y: 142, distance: 15.8
click at [683, 142] on input "**" at bounding box center [685, 142] width 37 height 14
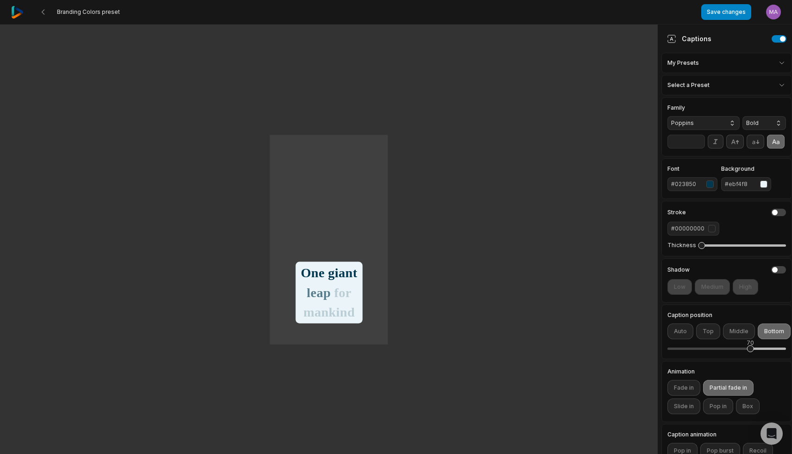
click at [679, 143] on input "**" at bounding box center [685, 142] width 37 height 14
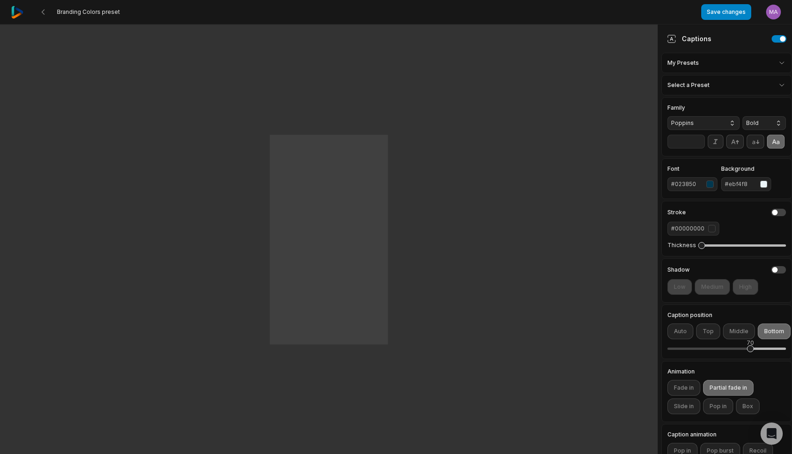
click at [671, 142] on input "**" at bounding box center [685, 142] width 37 height 14
click at [695, 159] on div "Font #023850 Background #ebf4f8" at bounding box center [726, 178] width 131 height 41
drag, startPoint x: 681, startPoint y: 141, endPoint x: 658, endPoint y: 141, distance: 23.1
click at [658, 141] on aside "Captions My Presets Select a Preset Family Poppins Bold ** Font #023850 Backgro…" at bounding box center [724, 240] width 134 height 430
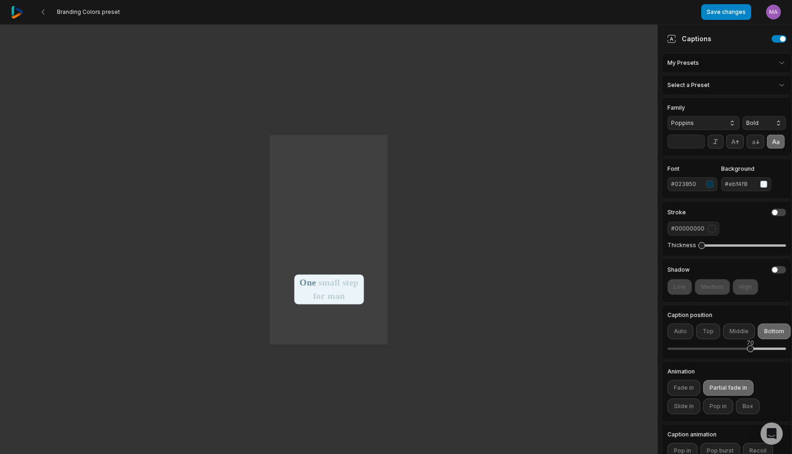
type input "**"
click at [689, 158] on div "Family Poppins Bold ** Font #023850 Background #ebf4f8 Stroke #00000000 Thickne…" at bounding box center [726, 309] width 131 height 425
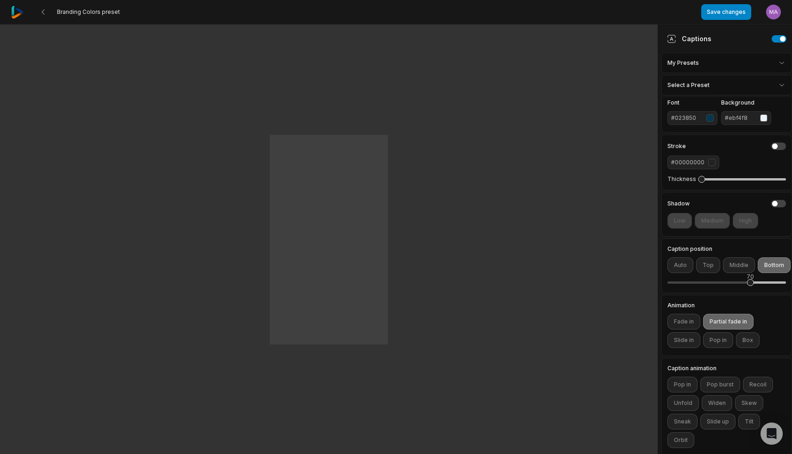
scroll to position [72, 0]
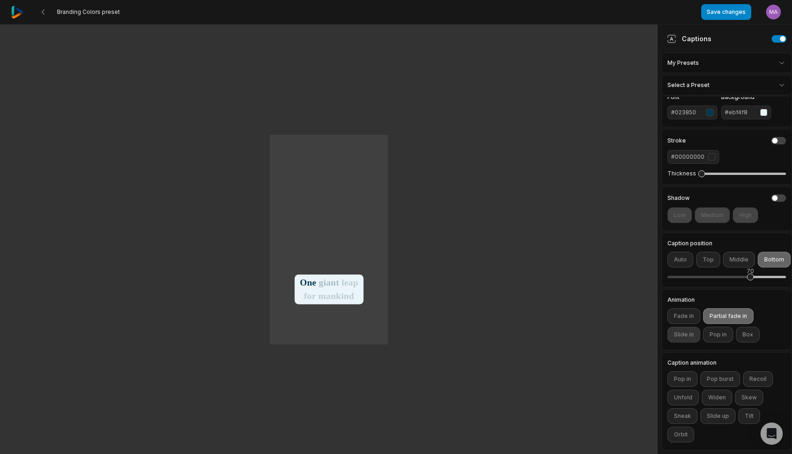
click at [680, 336] on button "Slide in" at bounding box center [683, 335] width 33 height 16
click at [718, 314] on button "Partial fade in" at bounding box center [728, 316] width 50 height 16
click at [728, 324] on div "Fade in Partial fade in Slide in Pop in Box" at bounding box center [726, 325] width 118 height 34
click at [722, 318] on button "Partial fade in" at bounding box center [728, 316] width 50 height 16
click at [690, 334] on button "Slide in" at bounding box center [683, 335] width 33 height 16
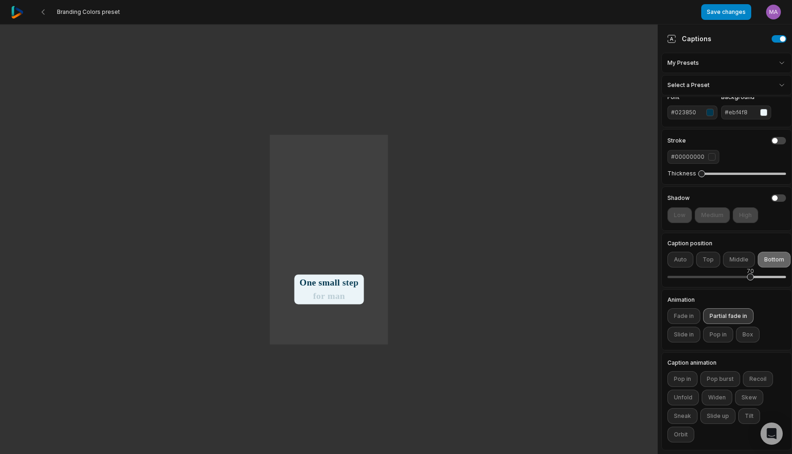
click at [732, 313] on button "Partial fade in" at bounding box center [728, 316] width 50 height 16
click at [736, 315] on button "Partial fade in" at bounding box center [728, 316] width 50 height 16
click at [716, 335] on button "Pop in" at bounding box center [718, 335] width 30 height 16
click at [726, 313] on button "Partial fade in" at bounding box center [728, 316] width 50 height 16
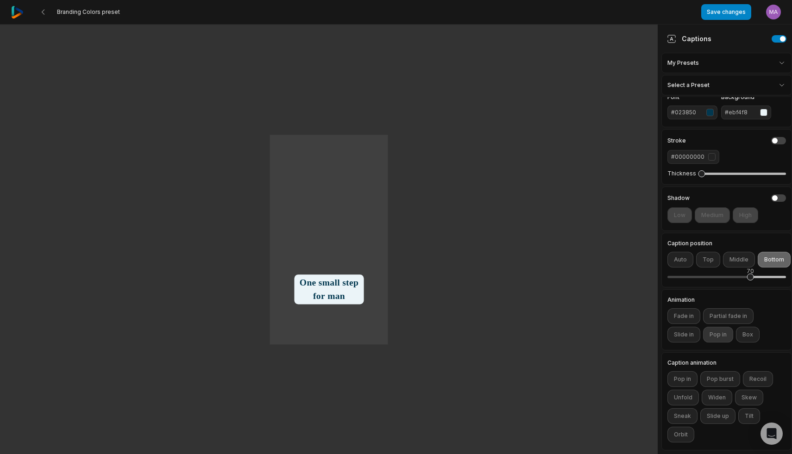
click at [722, 332] on button "Pop in" at bounding box center [718, 335] width 30 height 16
click at [692, 314] on button "Fade in" at bounding box center [683, 316] width 33 height 16
click at [719, 336] on button "Pop in" at bounding box center [718, 335] width 30 height 16
click at [688, 321] on button "Fade in" at bounding box center [683, 316] width 33 height 16
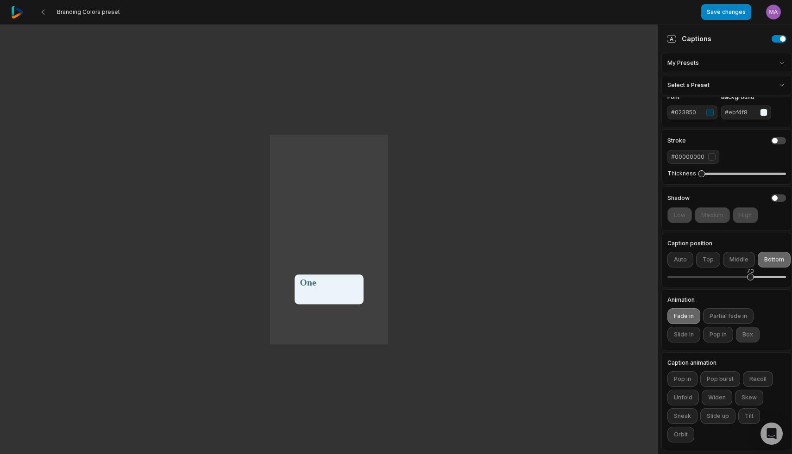
click at [749, 335] on button "Box" at bounding box center [748, 335] width 24 height 16
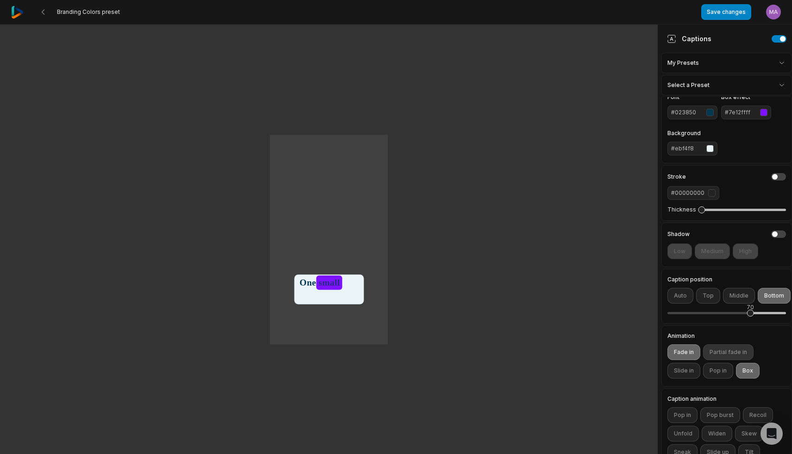
click at [720, 351] on button "Partial fade in" at bounding box center [728, 352] width 50 height 16
click at [679, 354] on button "Fade in" at bounding box center [683, 352] width 33 height 16
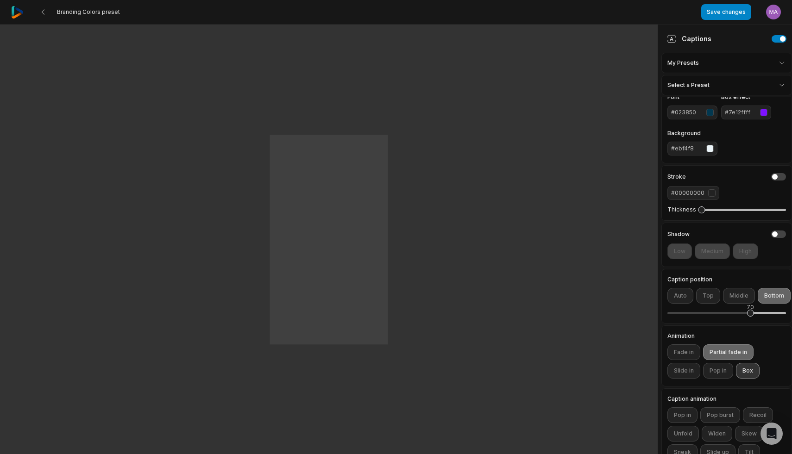
click at [749, 373] on button "Box" at bounding box center [748, 371] width 24 height 16
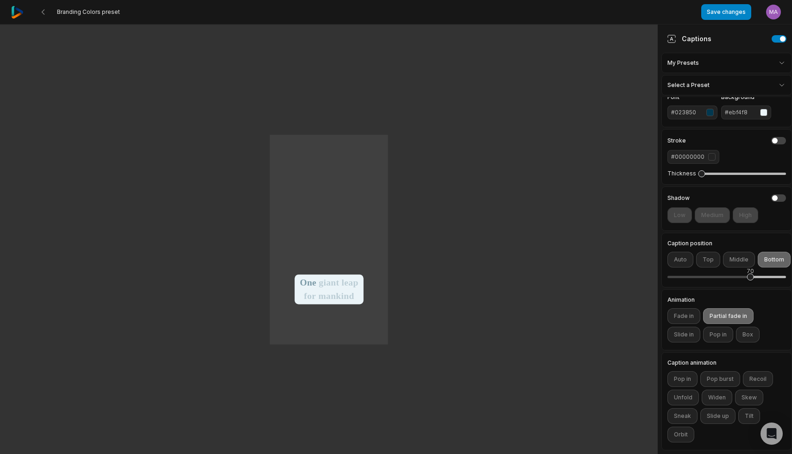
scroll to position [0, 0]
click at [750, 279] on div "70" at bounding box center [750, 277] width 7 height 7
click at [680, 377] on button "Pop in" at bounding box center [682, 379] width 30 height 16
click at [723, 379] on button "Pop burst" at bounding box center [720, 379] width 40 height 16
click at [762, 377] on button "Recoil" at bounding box center [757, 379] width 30 height 16
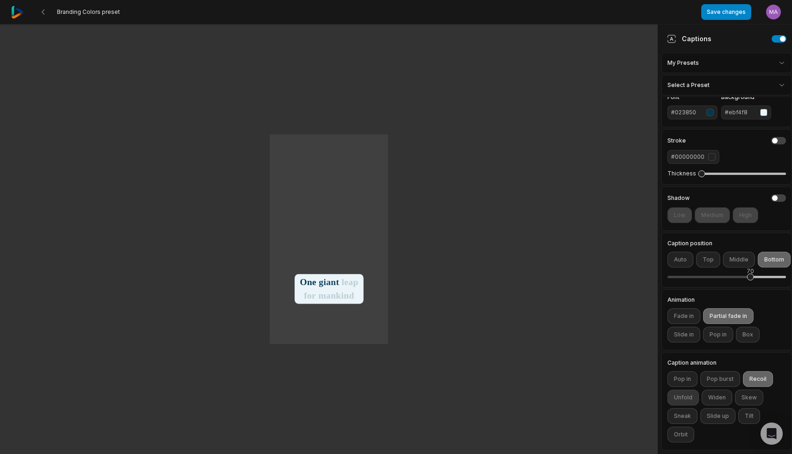
click at [679, 400] on button "Unfold" at bounding box center [682, 398] width 31 height 16
click at [722, 393] on button "Widen" at bounding box center [716, 398] width 31 height 16
click at [744, 396] on button "Skew" at bounding box center [749, 398] width 28 height 16
click at [682, 438] on button "Orbit" at bounding box center [680, 435] width 27 height 16
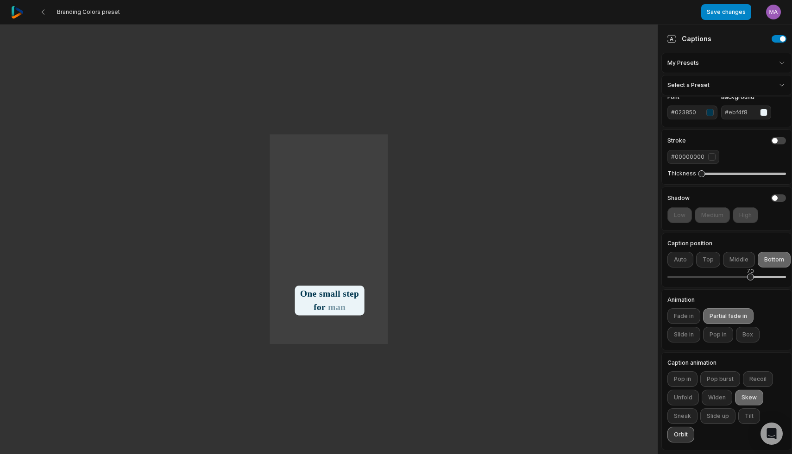
click at [682, 438] on button "Orbit" at bounding box center [680, 435] width 27 height 16
click at [750, 400] on button "Skew" at bounding box center [749, 398] width 28 height 16
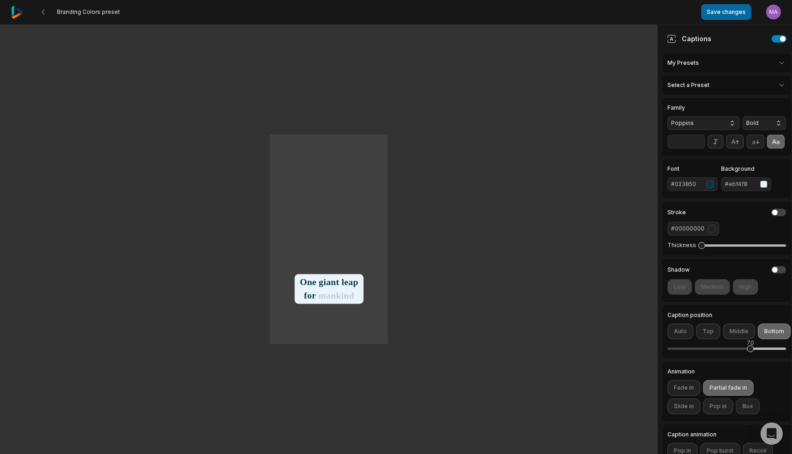
click at [727, 12] on button "Save changes" at bounding box center [726, 12] width 50 height 16
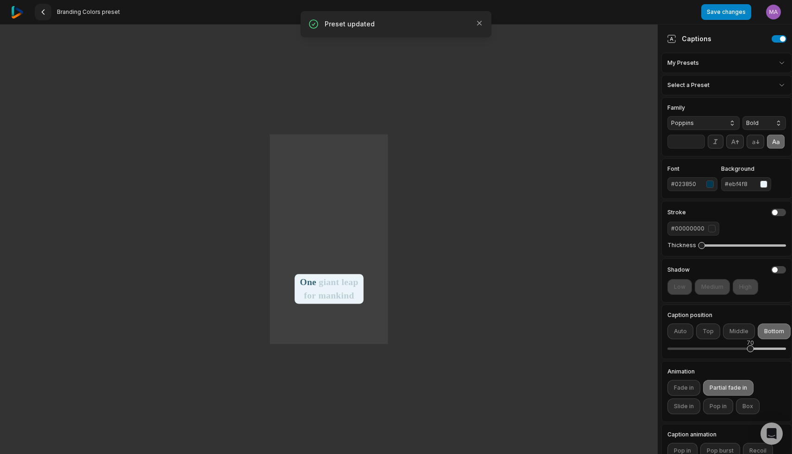
click at [42, 13] on icon at bounding box center [42, 11] width 7 height 7
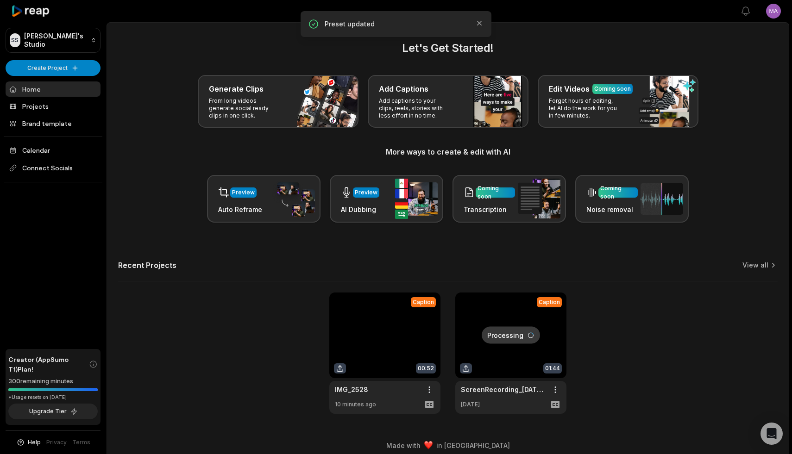
click at [370, 352] on link at bounding box center [384, 353] width 111 height 121
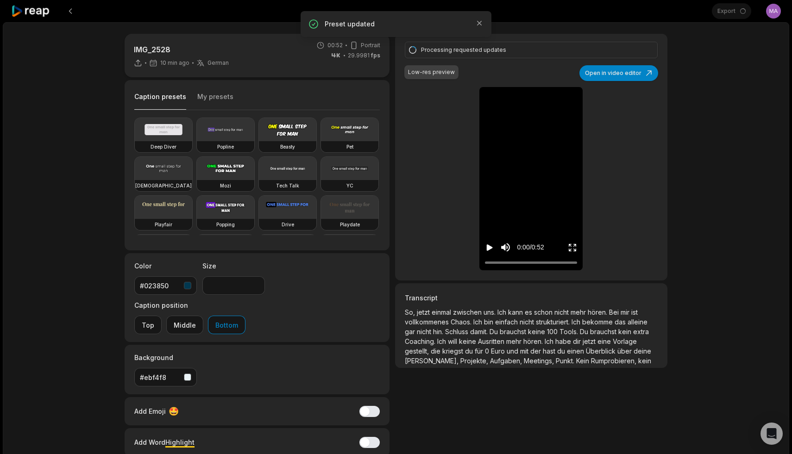
type input "**"
click at [36, 9] on icon at bounding box center [30, 11] width 39 height 12
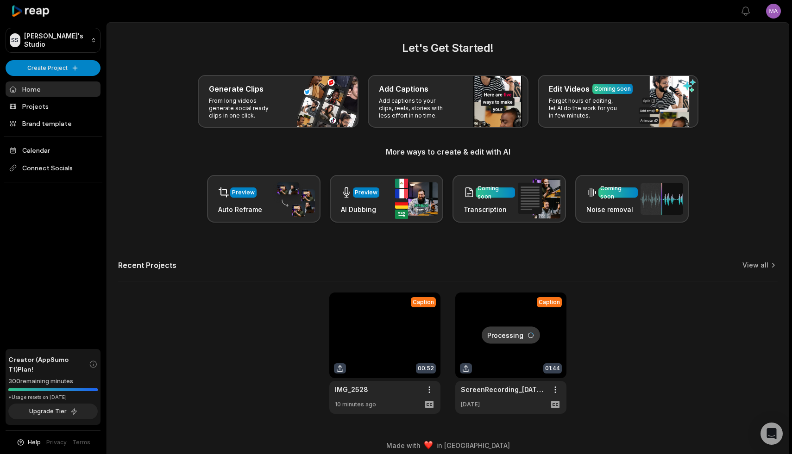
click at [343, 369] on link at bounding box center [384, 353] width 111 height 121
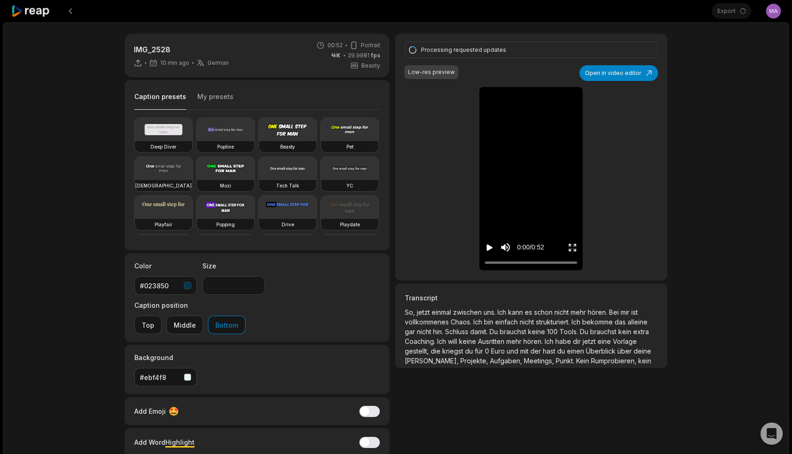
type input "**"
click at [44, 11] on icon at bounding box center [30, 11] width 39 height 12
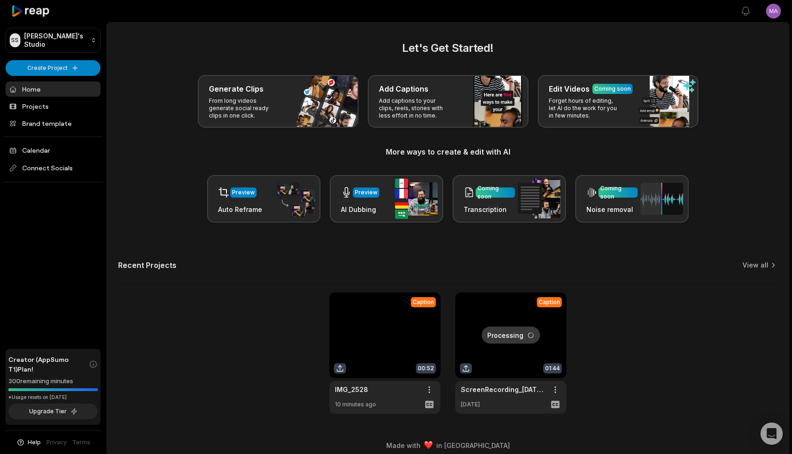
click at [383, 344] on link at bounding box center [384, 353] width 111 height 121
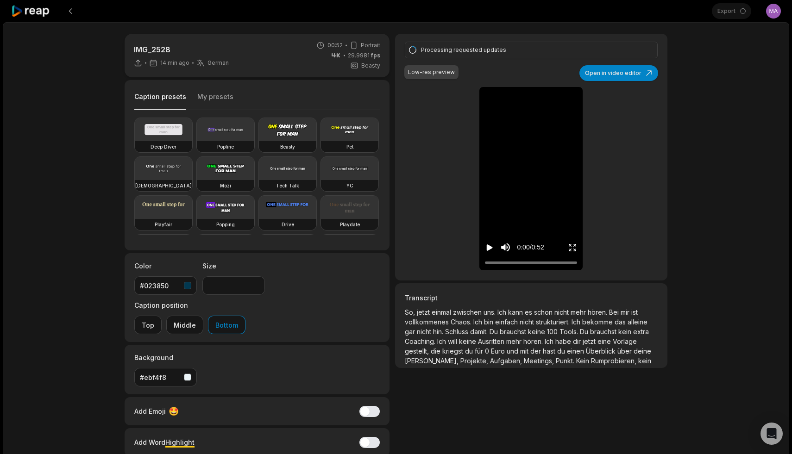
type input "**"
click at [70, 13] on button at bounding box center [70, 11] width 17 height 17
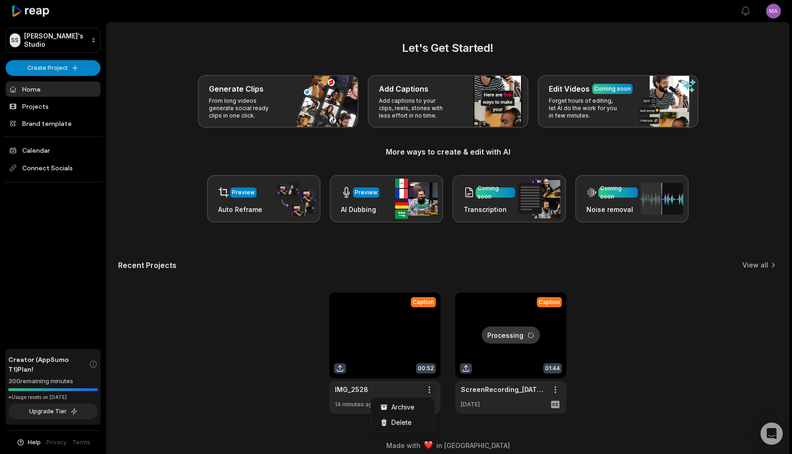
click at [429, 387] on html "SS [PERSON_NAME]'s Studio Create Project Home Projects Brand template Calendar …" at bounding box center [396, 227] width 792 height 454
click at [406, 421] on span "Delete" at bounding box center [401, 423] width 20 height 10
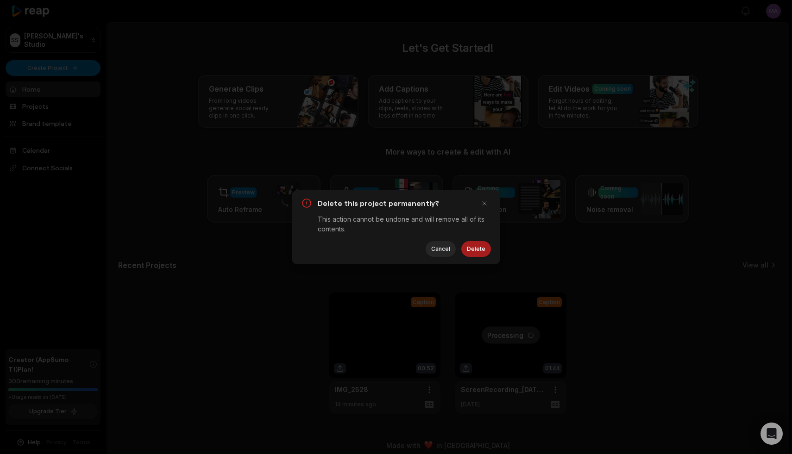
click at [485, 250] on button "Delete" at bounding box center [476, 249] width 30 height 16
